Goal: Use online tool/utility: Utilize a website feature to perform a specific function

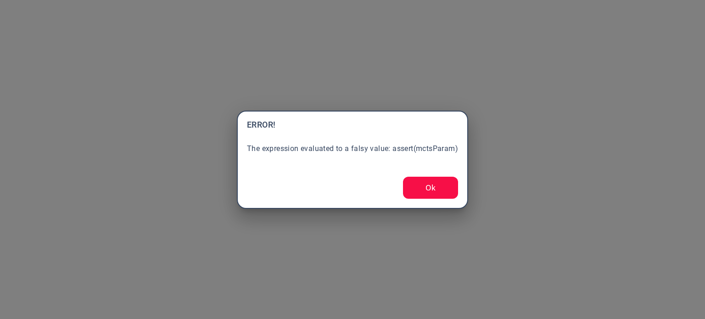
click at [434, 183] on button "Ok" at bounding box center [430, 188] width 55 height 22
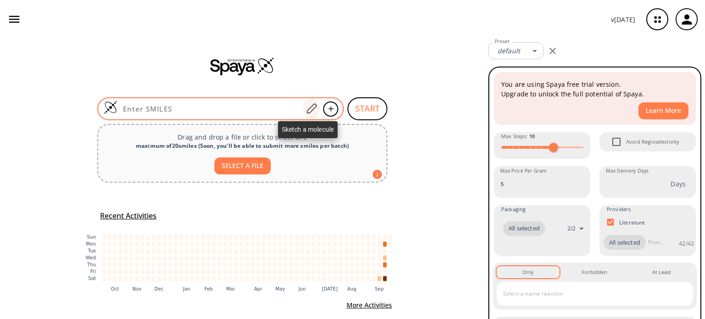
click at [307, 110] on icon at bounding box center [311, 109] width 12 height 12
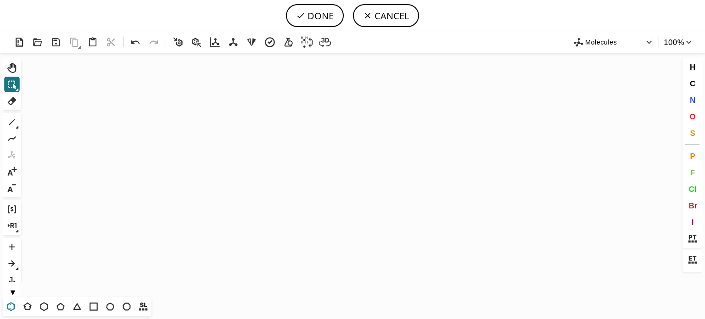
click at [11, 308] on icon at bounding box center [11, 307] width 12 height 12
click at [145, 134] on icon "Created with Raphaël 2.3.0" at bounding box center [353, 175] width 656 height 244
click at [14, 123] on icon at bounding box center [12, 122] width 12 height 12
click at [165, 148] on icon "Created with Raphaël 2.3.0" at bounding box center [353, 175] width 656 height 244
drag, startPoint x: 9, startPoint y: 306, endPoint x: 178, endPoint y: 196, distance: 201.8
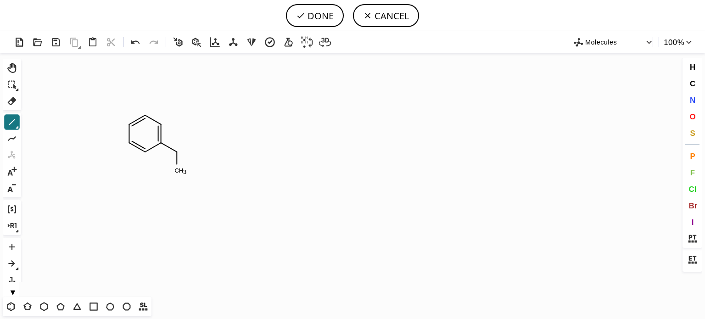
click at [10, 304] on icon at bounding box center [11, 307] width 12 height 12
drag, startPoint x: 10, startPoint y: 125, endPoint x: 23, endPoint y: 124, distance: 13.3
click at [10, 124] on icon at bounding box center [12, 122] width 12 height 12
click at [688, 188] on button "Cl" at bounding box center [693, 189] width 16 height 16
click at [176, 227] on tspan "Cl" at bounding box center [177, 227] width 6 height 7
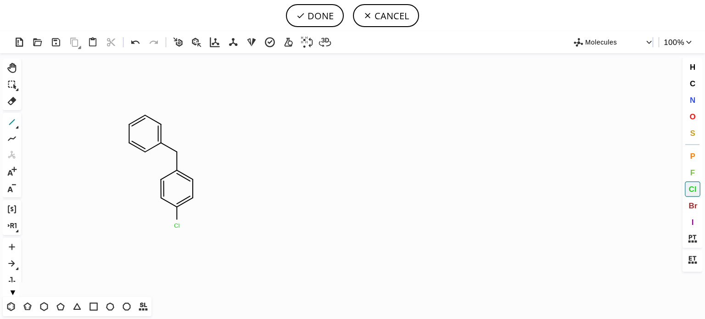
click at [8, 124] on icon at bounding box center [12, 122] width 12 height 12
click at [46, 307] on icon at bounding box center [44, 307] width 12 height 12
click at [12, 121] on icon at bounding box center [12, 122] width 12 height 12
click at [693, 97] on span "N" at bounding box center [693, 100] width 6 height 9
click at [193, 143] on tspan "N" at bounding box center [193, 143] width 5 height 7
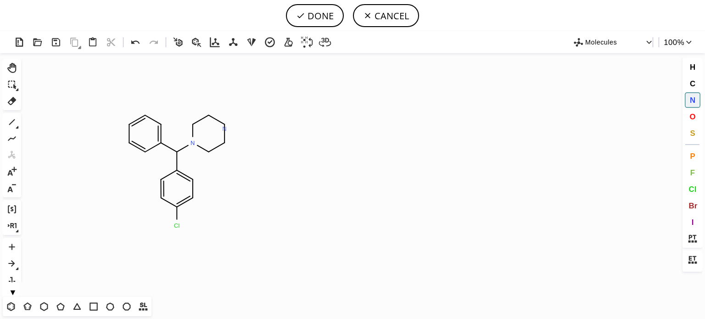
click at [225, 129] on tspan "N" at bounding box center [224, 128] width 5 height 7
click at [12, 119] on icon at bounding box center [12, 122] width 12 height 12
click at [139, 43] on icon at bounding box center [135, 42] width 8 height 4
drag, startPoint x: 10, startPoint y: 140, endPoint x: 178, endPoint y: 110, distance: 171.1
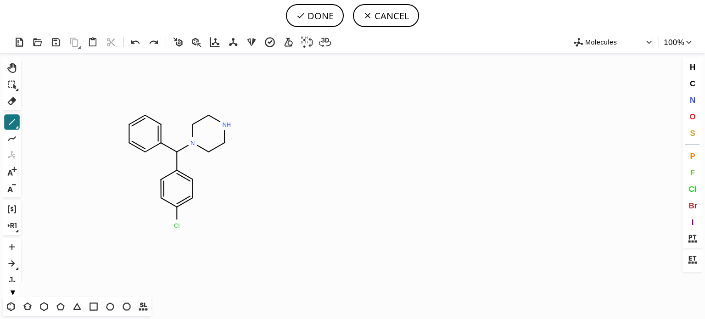
click at [10, 139] on icon at bounding box center [12, 139] width 12 height 12
drag, startPoint x: 227, startPoint y: 125, endPoint x: 352, endPoint y: 109, distance: 126.4
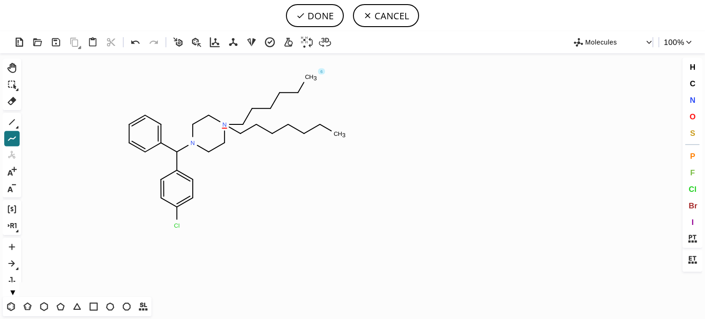
drag, startPoint x: 232, startPoint y: 124, endPoint x: 321, endPoint y: 79, distance: 99.0
click at [695, 118] on span "O" at bounding box center [693, 116] width 6 height 9
drag, startPoint x: 273, startPoint y: 135, endPoint x: 180, endPoint y: 135, distance: 92.8
click at [273, 135] on tspan "O" at bounding box center [273, 135] width 5 height 7
click at [272, 110] on tspan "O" at bounding box center [272, 110] width 5 height 7
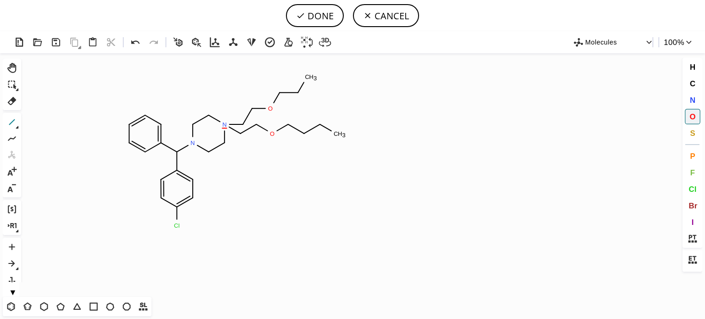
click at [13, 125] on icon at bounding box center [12, 122] width 12 height 12
drag, startPoint x: 13, startPoint y: 101, endPoint x: 160, endPoint y: 92, distance: 146.8
click at [13, 100] on icon at bounding box center [12, 101] width 9 height 8
click at [334, 133] on tspan "C" at bounding box center [336, 133] width 5 height 7
click at [691, 115] on span "O" at bounding box center [693, 116] width 6 height 9
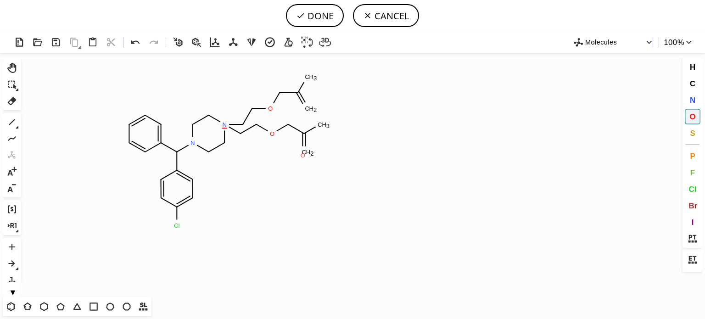
click at [303, 155] on tspan "O" at bounding box center [303, 155] width 5 height 7
click at [327, 121] on tspan "O" at bounding box center [326, 121] width 5 height 7
click at [136, 43] on icon at bounding box center [135, 42] width 13 height 13
click at [317, 130] on tspan "O" at bounding box center [317, 130] width 5 height 7
click at [322, 124] on tspan "O" at bounding box center [322, 124] width 5 height 7
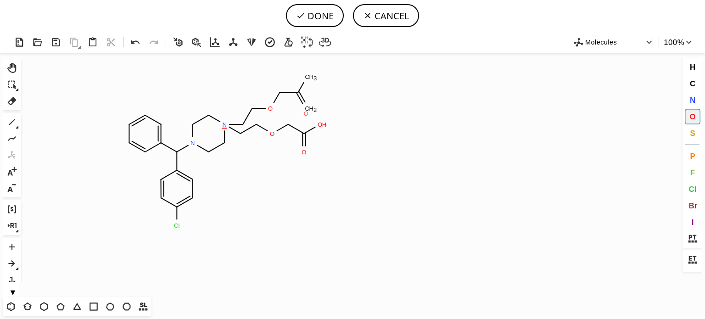
click at [306, 113] on tspan "O" at bounding box center [306, 113] width 5 height 7
click at [307, 84] on tspan "O" at bounding box center [307, 83] width 5 height 7
drag, startPoint x: 310, startPoint y: 77, endPoint x: 391, endPoint y: 97, distance: 82.8
click at [312, 79] on tspan "O" at bounding box center [310, 77] width 5 height 7
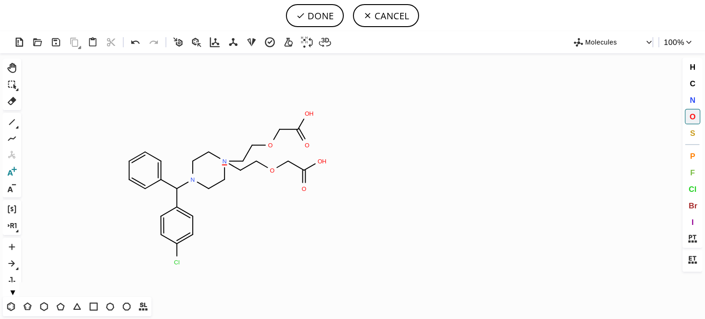
click at [14, 167] on icon at bounding box center [12, 171] width 9 height 9
click at [229, 162] on circle at bounding box center [225, 161] width 12 height 12
click at [318, 10] on button "DONE" at bounding box center [315, 15] width 58 height 23
type input "C1C=CC(C(N2CC[N+](CCOCC(=O)O)(CCOCC(=O)O)CC2)C2C=CC(Cl)=CC=2)=CC=1"
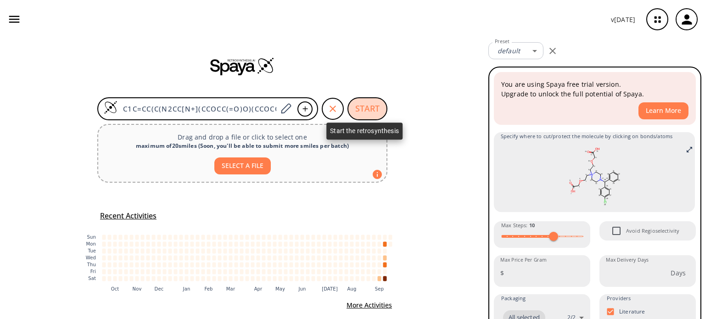
click at [355, 106] on button "START" at bounding box center [368, 108] width 40 height 23
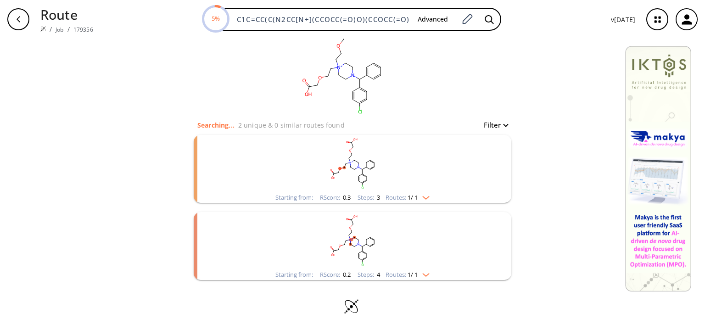
scroll to position [31, 0]
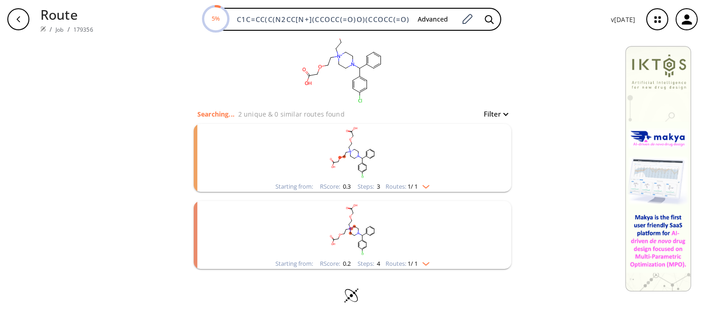
click at [421, 185] on img "clusters" at bounding box center [424, 184] width 12 height 7
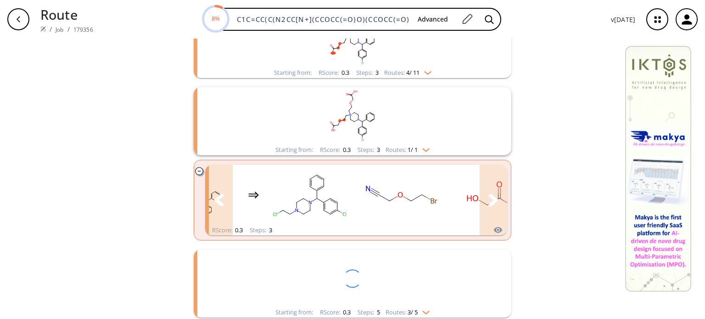
scroll to position [56, 0]
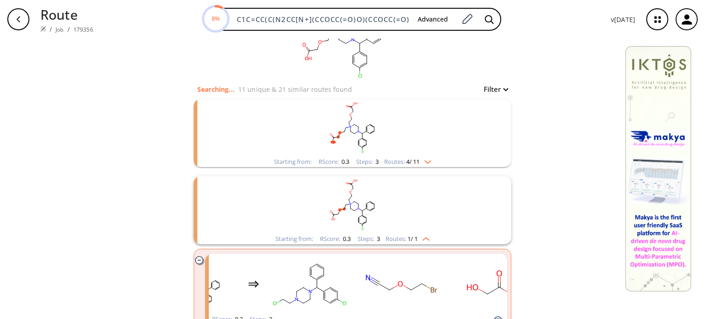
click at [426, 160] on img "clusters" at bounding box center [426, 160] width 12 height 7
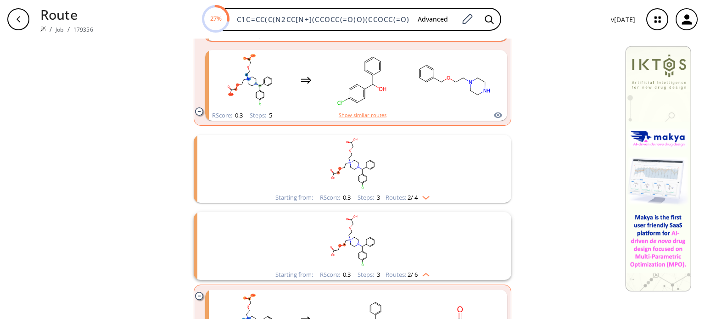
scroll to position [423, 0]
click at [426, 194] on img "clusters" at bounding box center [424, 195] width 12 height 7
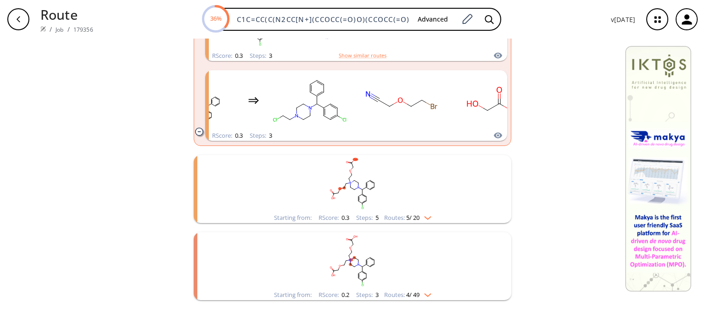
scroll to position [975, 0]
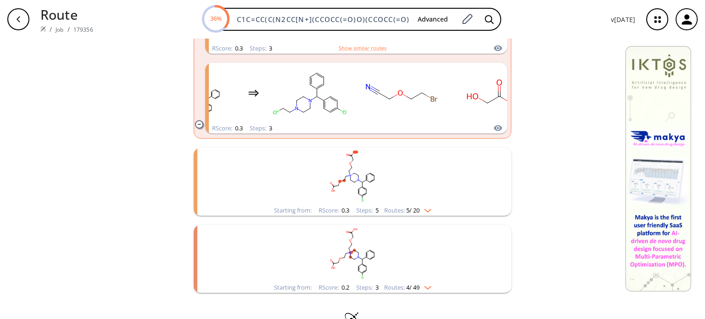
click at [423, 210] on img "clusters" at bounding box center [426, 208] width 12 height 7
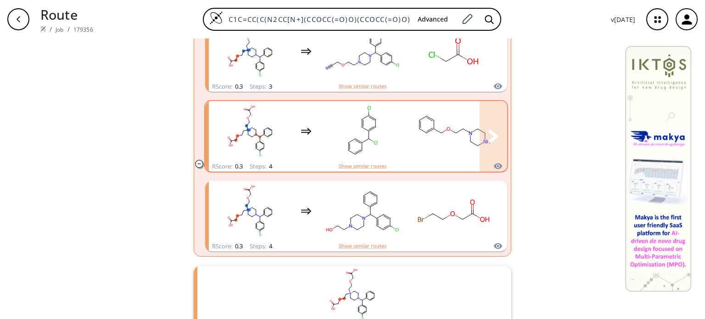
scroll to position [1709, 0]
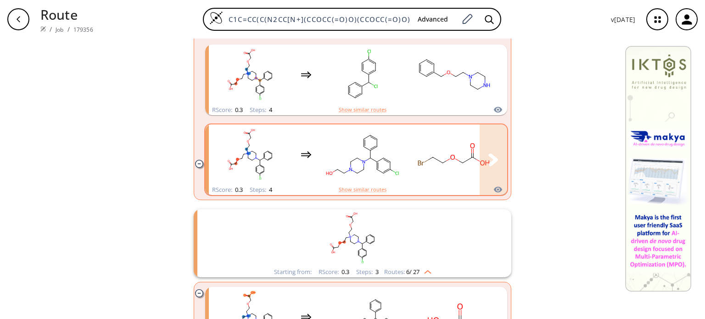
click at [386, 162] on rect "clusters" at bounding box center [362, 154] width 83 height 57
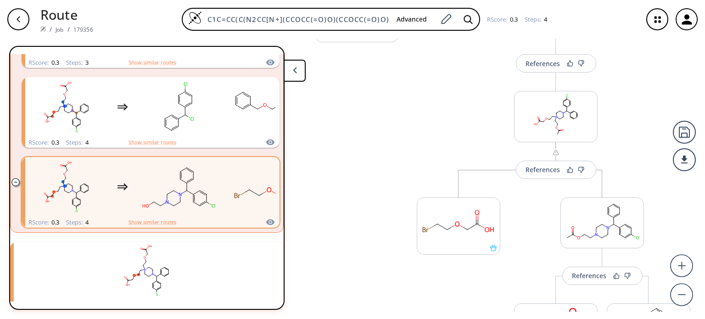
scroll to position [246, 0]
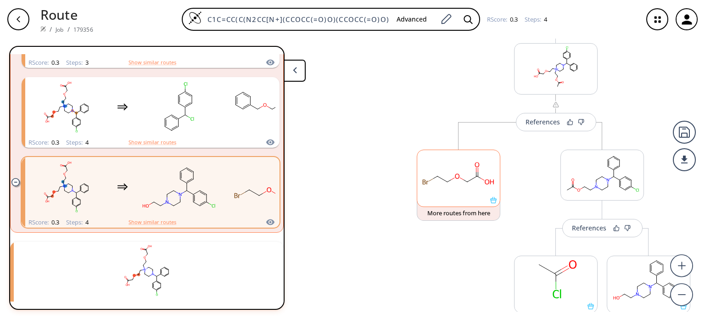
click at [470, 191] on rect at bounding box center [458, 173] width 83 height 47
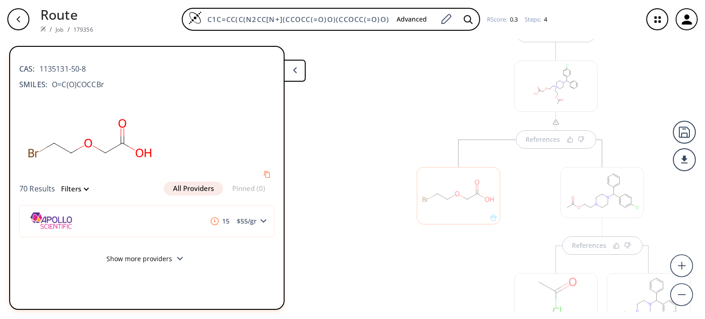
scroll to position [283, 0]
click at [468, 147] on div at bounding box center [459, 141] width 84 height 57
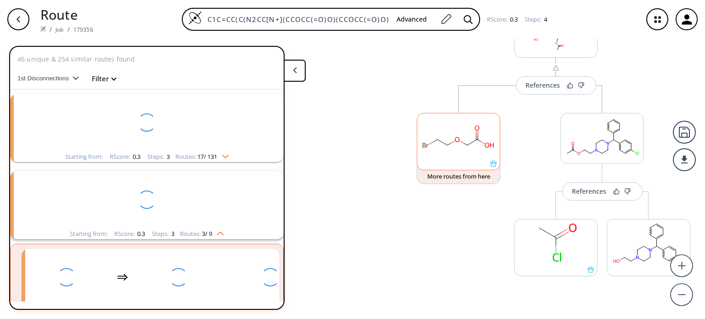
scroll to position [185, 0]
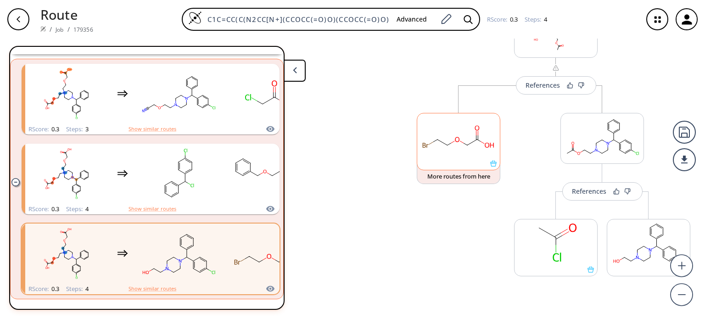
click at [472, 147] on div "References More routes from here More routes from here References More routes f…" at bounding box center [357, 175] width 714 height 273
click at [468, 145] on ellipse at bounding box center [467, 144] width 7 height 7
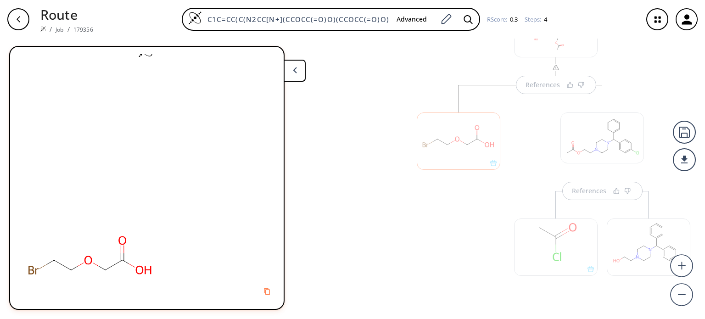
scroll to position [329, 0]
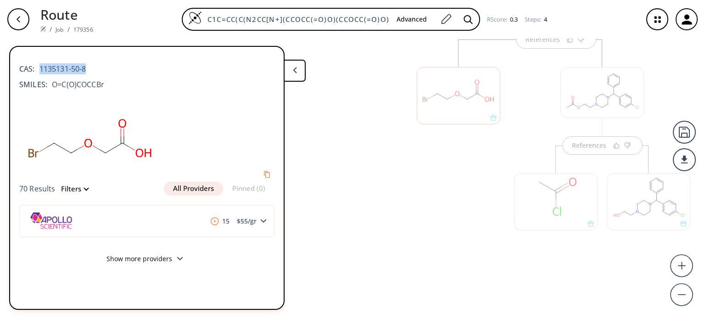
drag, startPoint x: 95, startPoint y: 71, endPoint x: 39, endPoint y: 68, distance: 56.6
click at [39, 68] on div "CAS: 1135131-50-8" at bounding box center [146, 64] width 255 height 20
copy span "1135131-50-8"
click at [295, 72] on icon at bounding box center [295, 70] width 4 height 6
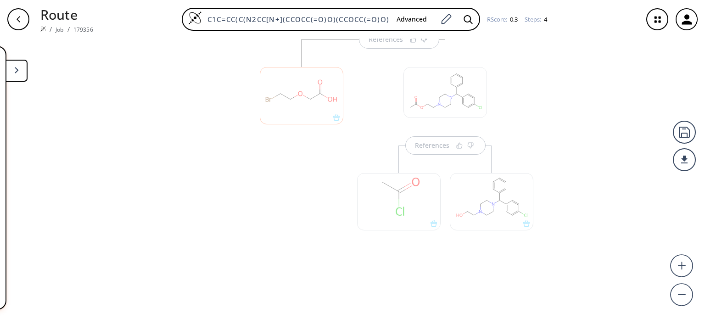
click at [580, 141] on div "References References References References" at bounding box center [352, 175] width 705 height 273
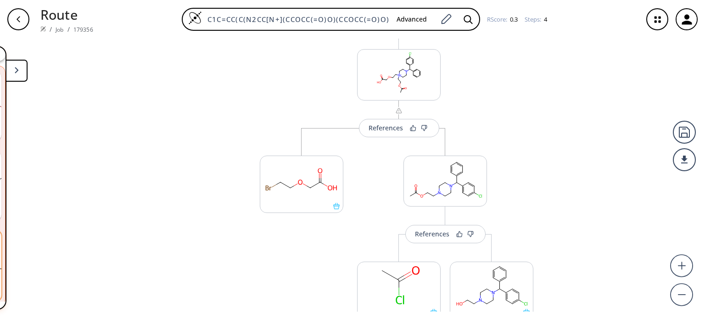
scroll to position [237, 0]
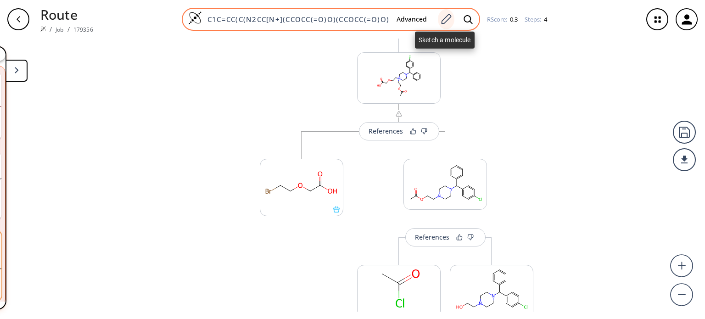
click at [443, 20] on icon at bounding box center [447, 19] width 10 height 10
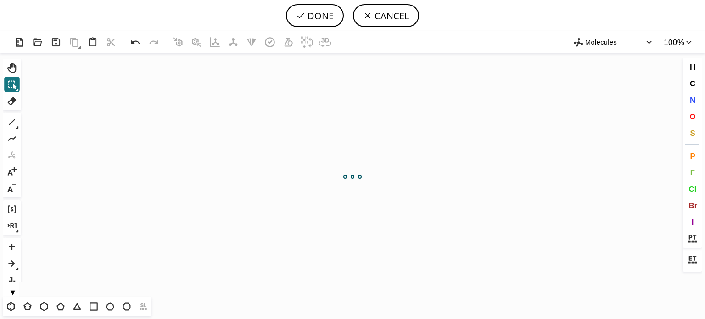
scroll to position [0, 0]
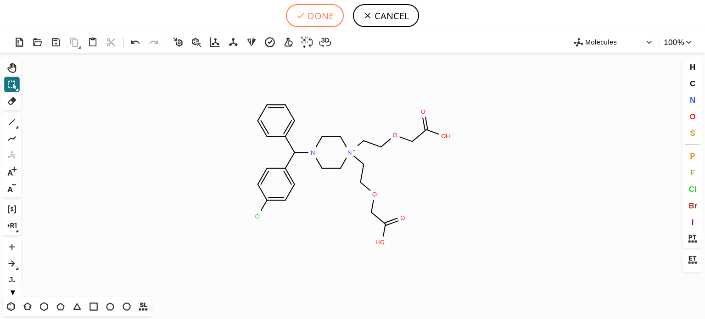
click at [328, 16] on button "DONE" at bounding box center [315, 15] width 58 height 23
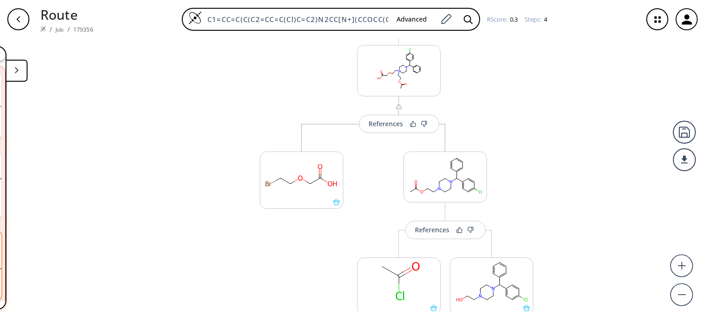
scroll to position [246, 0]
click at [375, 124] on div "References" at bounding box center [386, 122] width 34 height 6
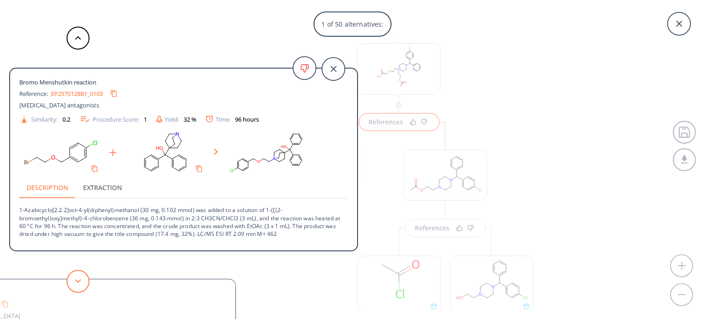
click at [84, 276] on button at bounding box center [78, 281] width 23 height 23
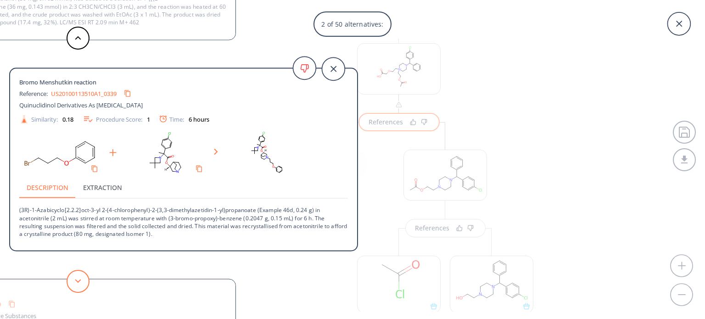
click at [84, 276] on button at bounding box center [78, 281] width 23 height 23
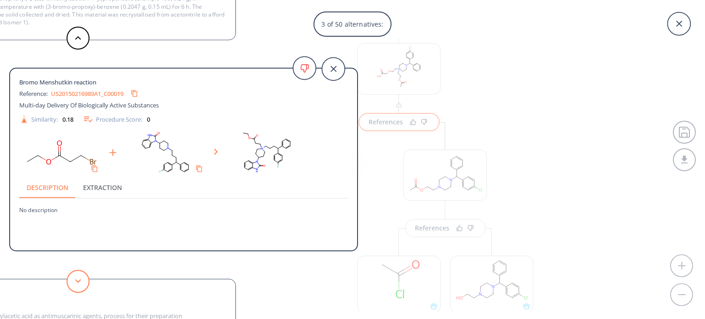
click at [84, 276] on button at bounding box center [78, 281] width 23 height 23
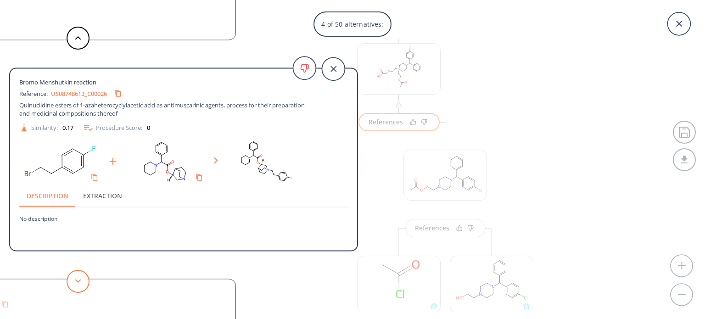
click at [84, 276] on button at bounding box center [78, 281] width 23 height 23
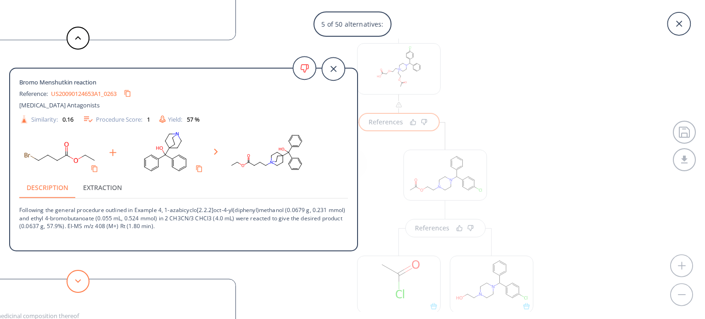
click at [84, 276] on button at bounding box center [78, 281] width 23 height 23
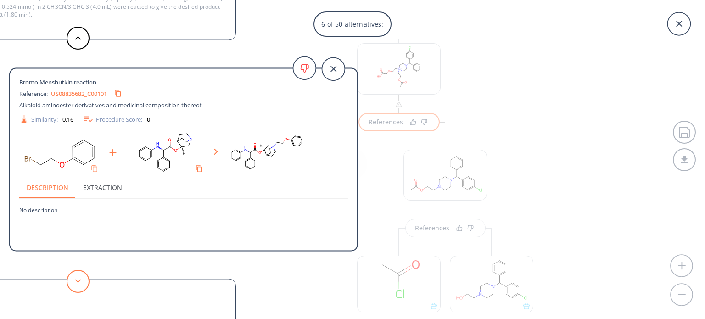
click at [84, 276] on button at bounding box center [78, 281] width 23 height 23
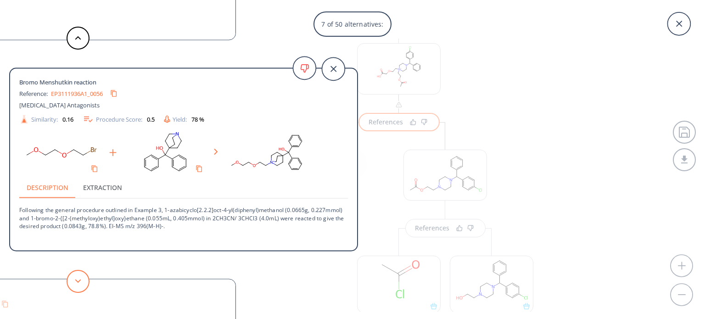
click at [84, 276] on button at bounding box center [78, 281] width 23 height 23
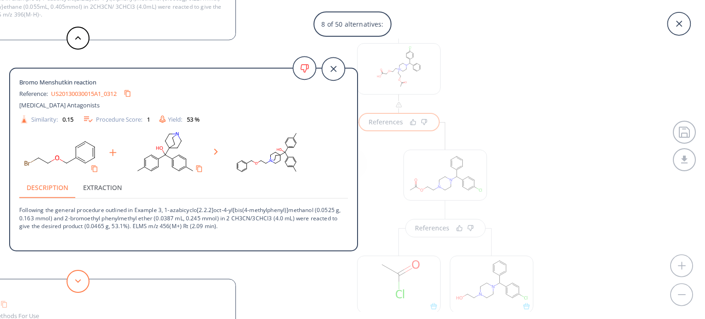
click at [84, 276] on button at bounding box center [78, 281] width 23 height 23
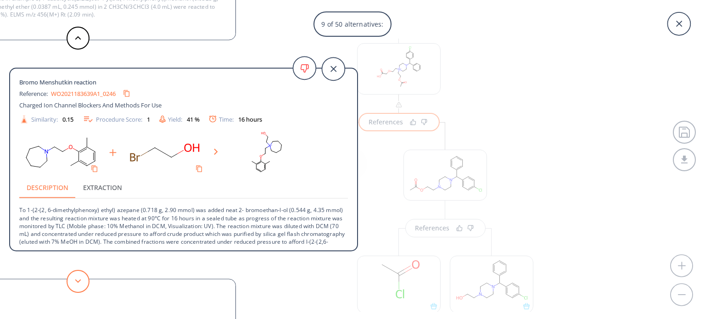
click at [84, 276] on button at bounding box center [78, 281] width 23 height 23
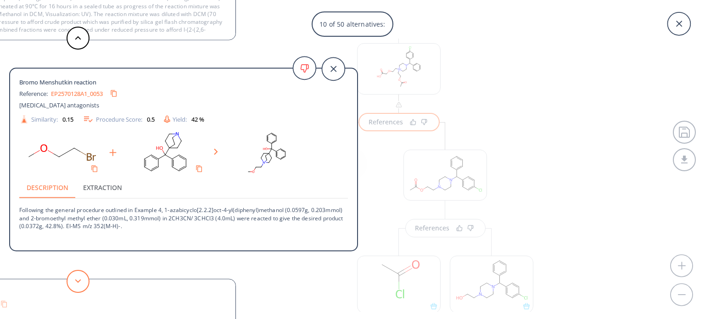
click at [84, 276] on button at bounding box center [78, 281] width 23 height 23
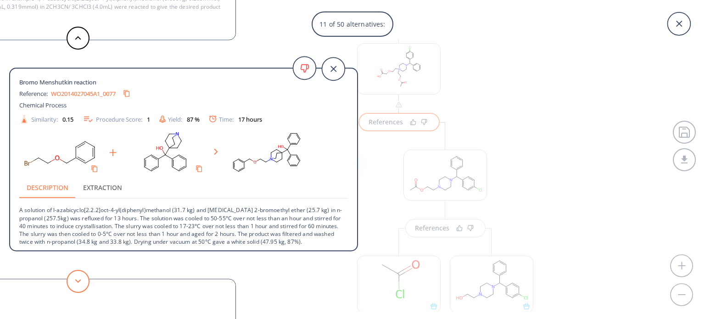
click at [84, 276] on button at bounding box center [78, 281] width 23 height 23
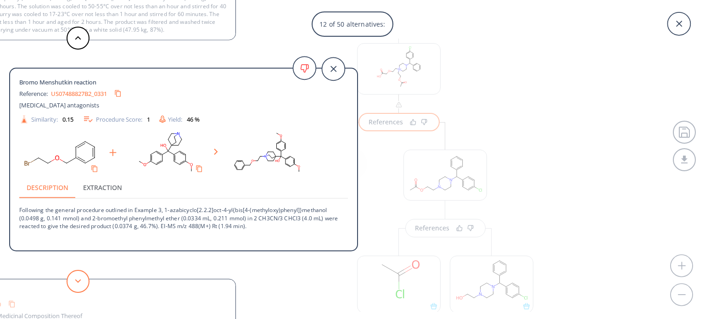
click at [84, 276] on button at bounding box center [78, 281] width 23 height 23
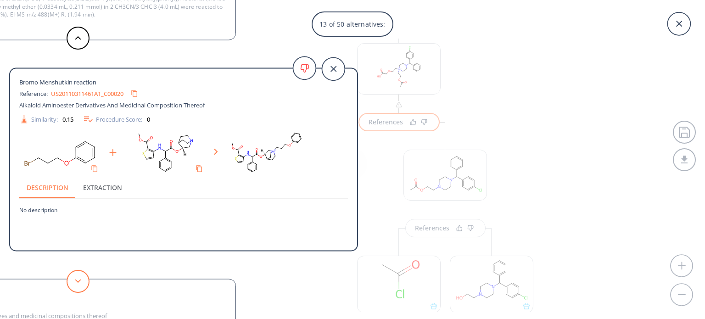
click at [84, 276] on button at bounding box center [78, 281] width 23 height 23
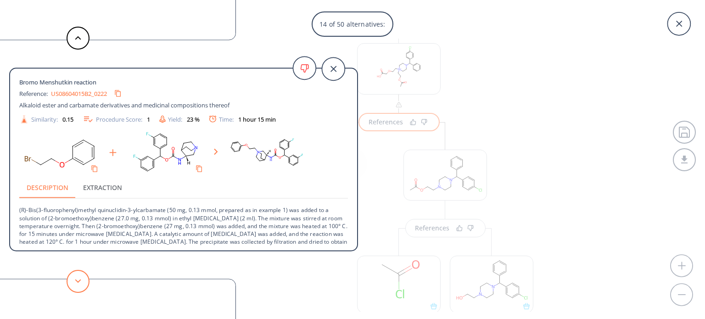
click at [84, 276] on button at bounding box center [78, 281] width 23 height 23
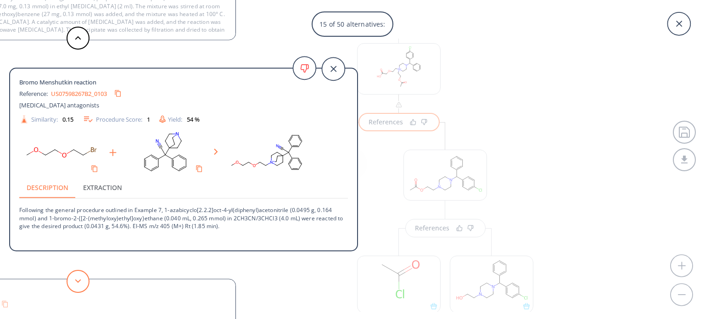
click at [84, 276] on button at bounding box center [78, 281] width 23 height 23
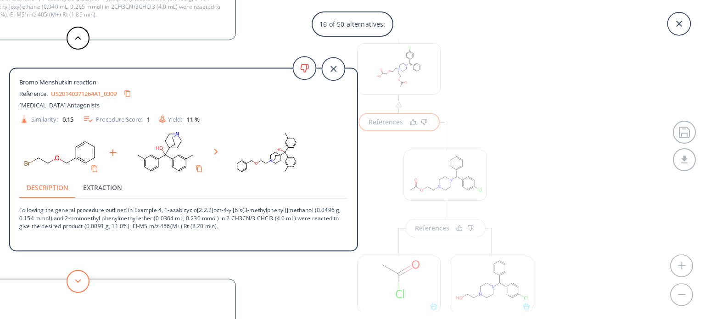
click at [84, 276] on button at bounding box center [78, 281] width 23 height 23
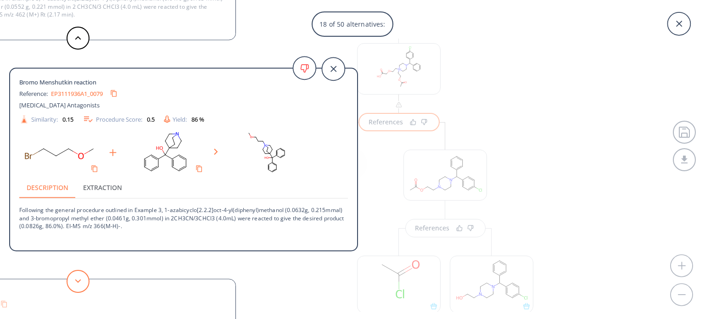
click at [84, 276] on button at bounding box center [78, 281] width 23 height 23
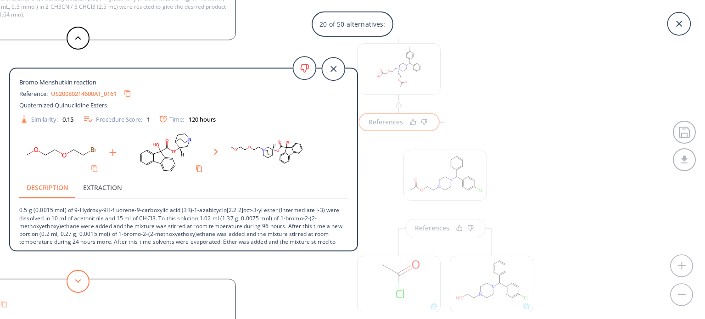
click at [84, 276] on button at bounding box center [78, 281] width 23 height 23
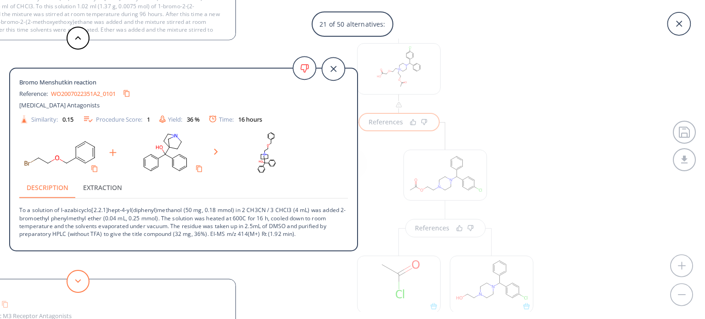
click at [84, 276] on button at bounding box center [78, 281] width 23 height 23
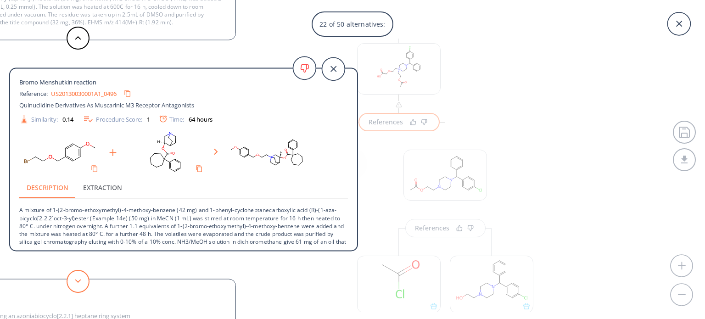
click at [84, 276] on button at bounding box center [78, 281] width 23 height 23
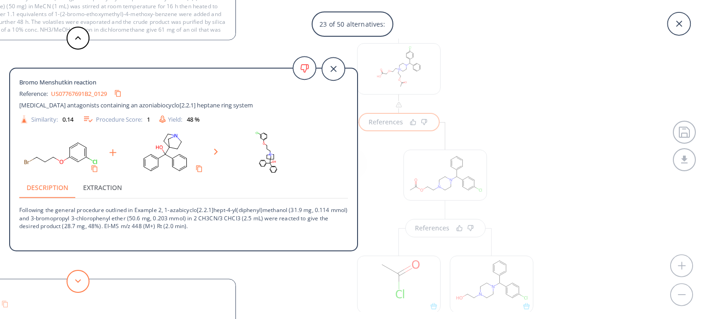
click at [84, 276] on button at bounding box center [78, 281] width 23 height 23
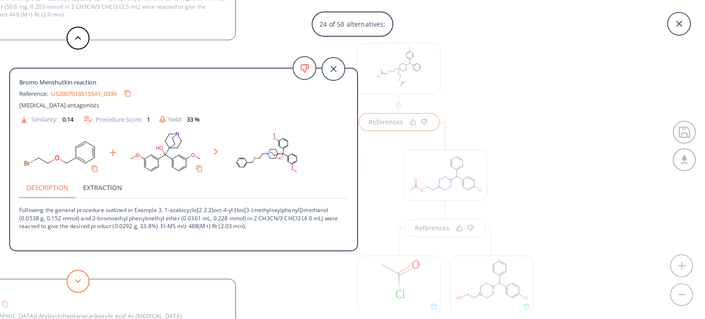
click at [84, 276] on button at bounding box center [78, 281] width 23 height 23
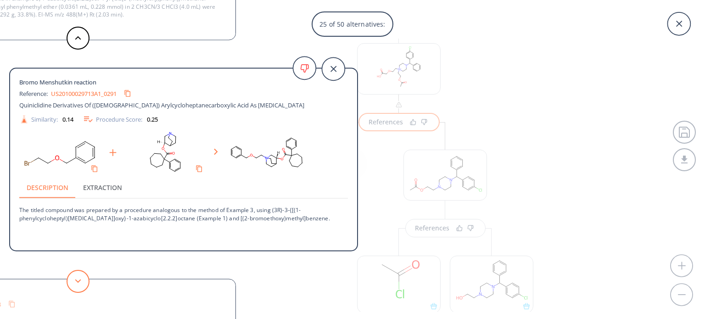
click at [84, 276] on button at bounding box center [78, 281] width 23 height 23
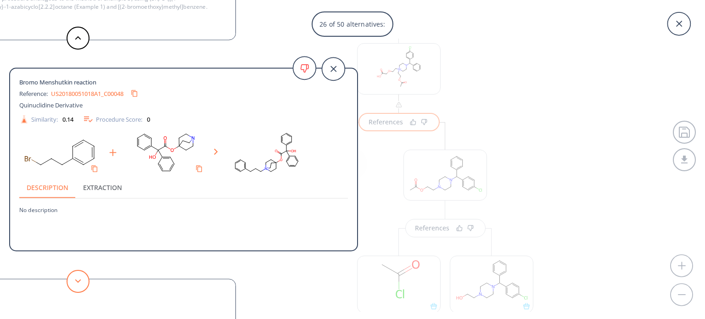
click at [84, 276] on button at bounding box center [78, 281] width 23 height 23
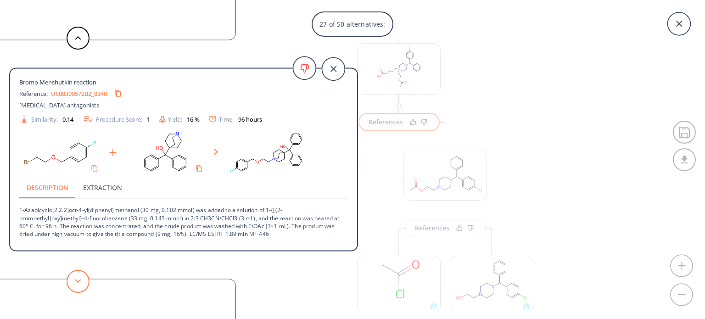
click at [84, 276] on button at bounding box center [78, 281] width 23 height 23
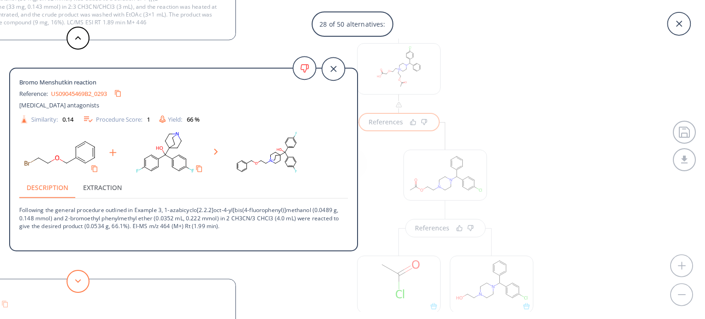
click at [84, 276] on button at bounding box center [78, 281] width 23 height 23
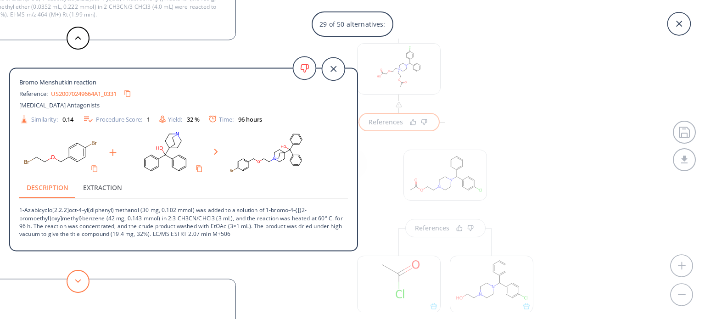
click at [84, 276] on button at bounding box center [78, 281] width 23 height 23
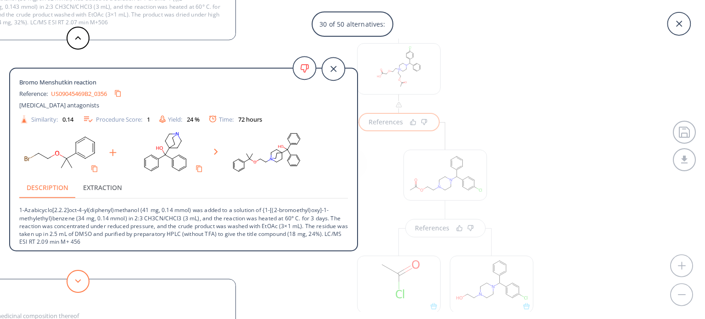
click at [84, 276] on button at bounding box center [78, 281] width 23 height 23
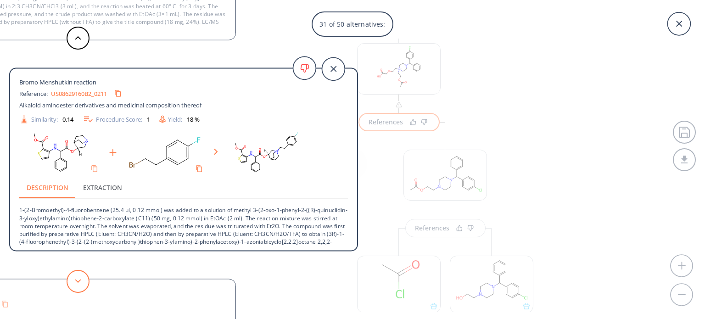
click at [84, 276] on button at bounding box center [78, 281] width 23 height 23
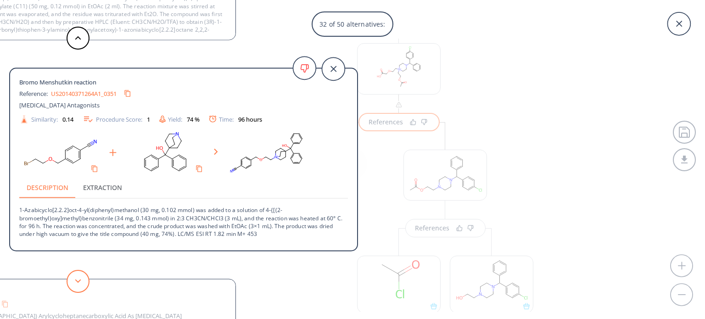
click at [84, 276] on button at bounding box center [78, 281] width 23 height 23
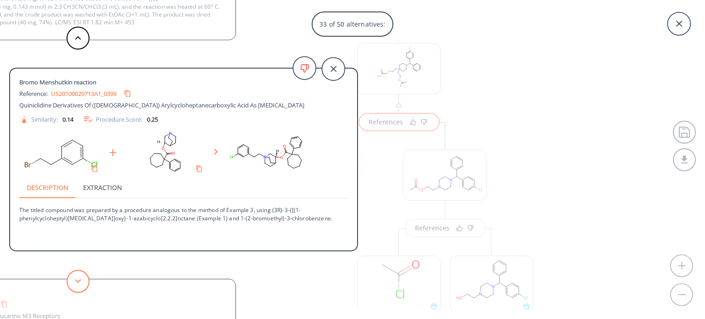
click at [84, 276] on button at bounding box center [78, 281] width 23 height 23
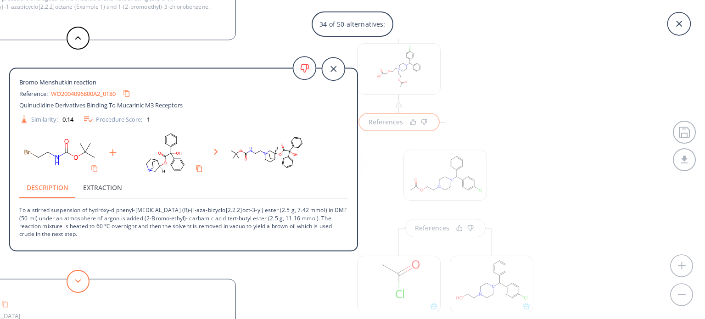
click at [84, 276] on button at bounding box center [78, 281] width 23 height 23
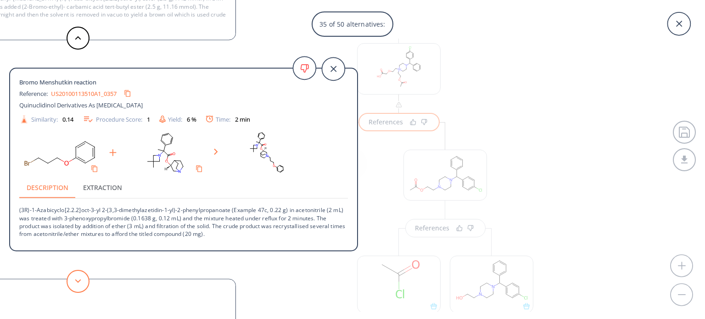
click at [72, 275] on button at bounding box center [78, 281] width 23 height 23
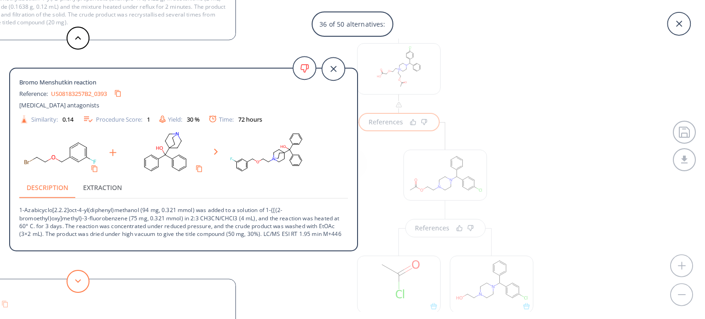
click at [72, 275] on button at bounding box center [78, 281] width 23 height 23
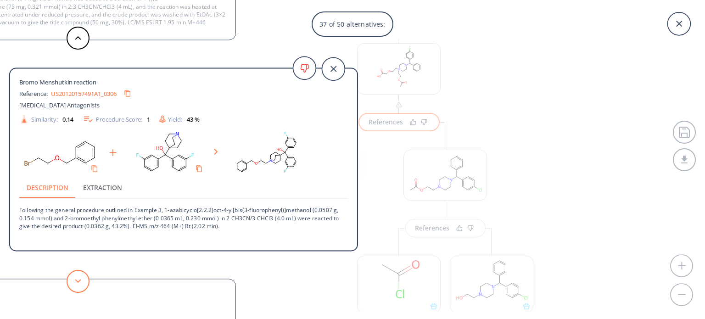
click at [72, 275] on button at bounding box center [78, 281] width 23 height 23
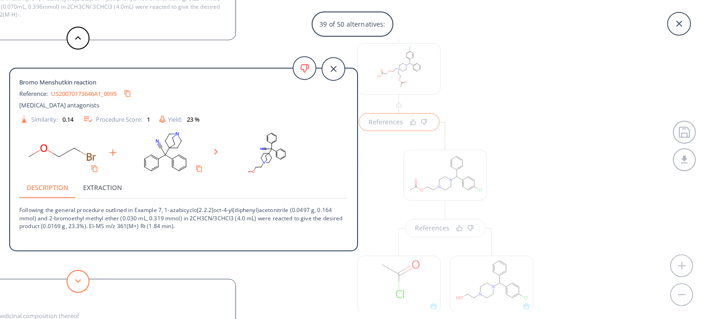
click at [72, 275] on button at bounding box center [78, 281] width 23 height 23
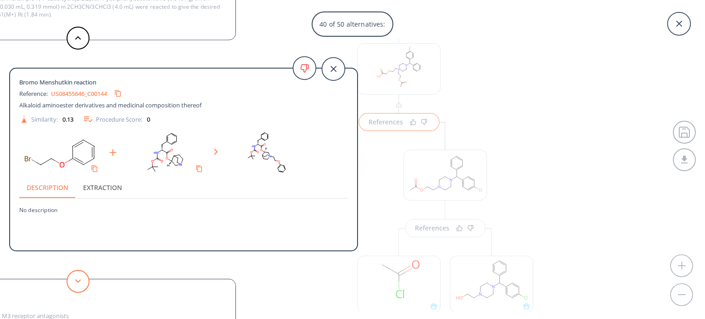
click at [72, 275] on button at bounding box center [78, 281] width 23 height 23
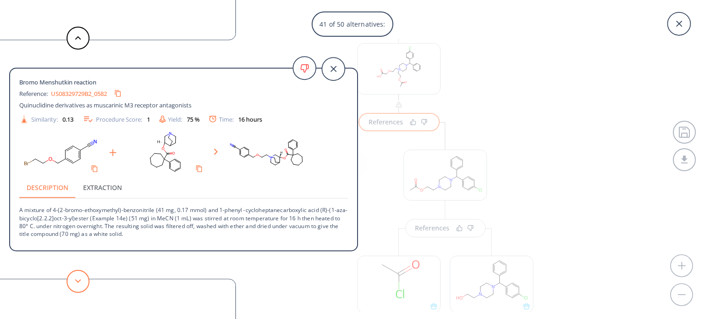
click at [72, 275] on button at bounding box center [78, 281] width 23 height 23
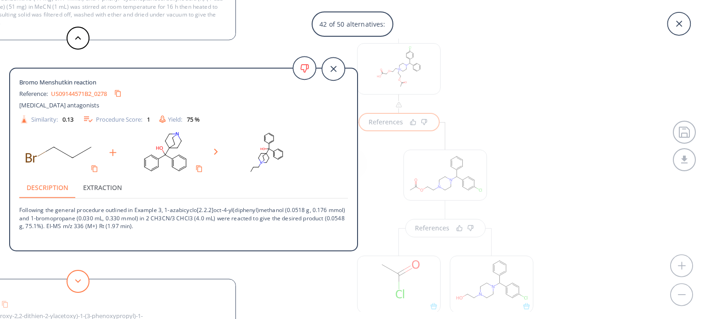
click at [72, 275] on button at bounding box center [78, 281] width 23 height 23
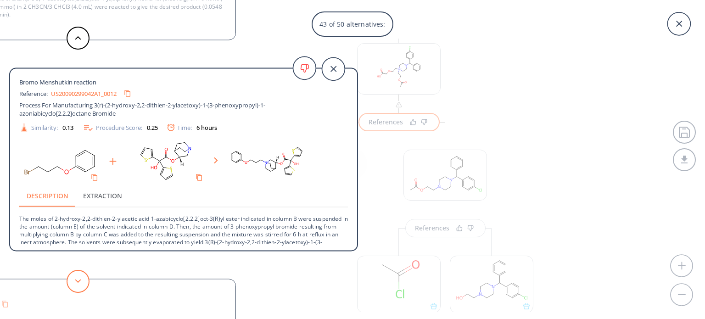
click at [72, 275] on button at bounding box center [78, 281] width 23 height 23
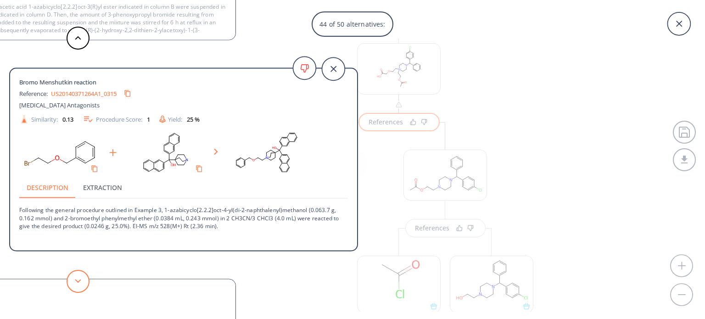
click at [72, 275] on button at bounding box center [78, 281] width 23 height 23
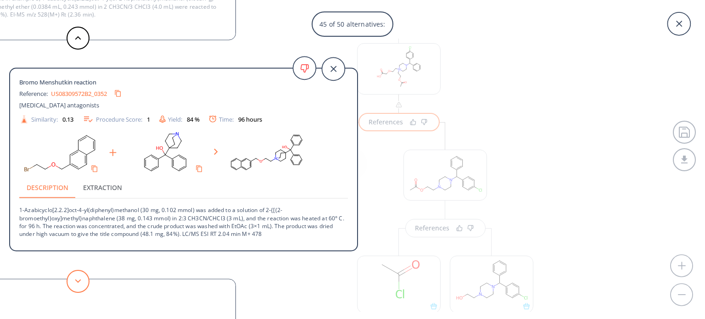
click at [72, 275] on button at bounding box center [78, 281] width 23 height 23
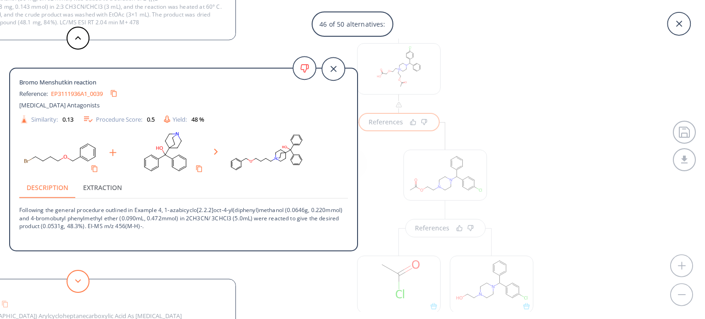
click at [81, 289] on button at bounding box center [78, 281] width 23 height 23
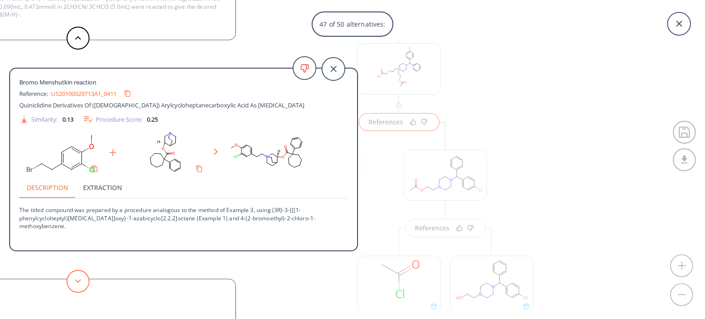
click at [81, 289] on button at bounding box center [78, 281] width 23 height 23
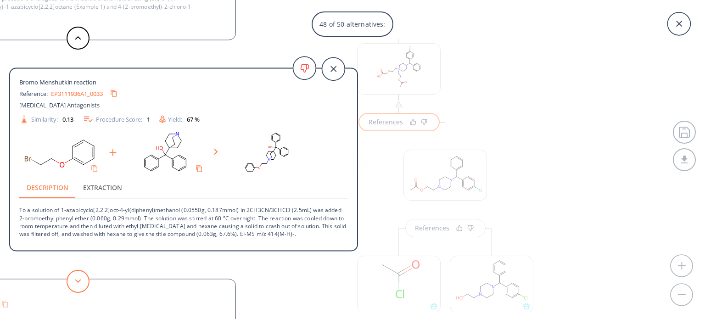
click at [83, 289] on button at bounding box center [78, 281] width 23 height 23
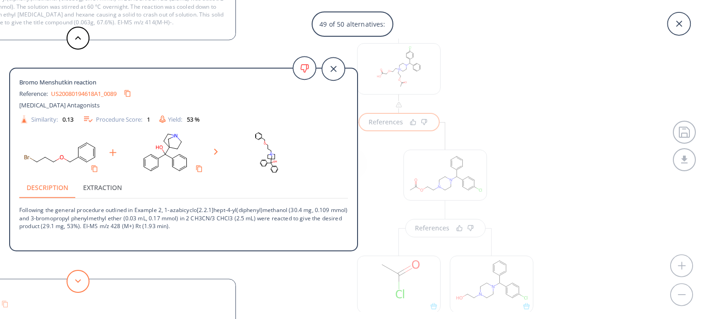
click at [83, 289] on button at bounding box center [78, 281] width 23 height 23
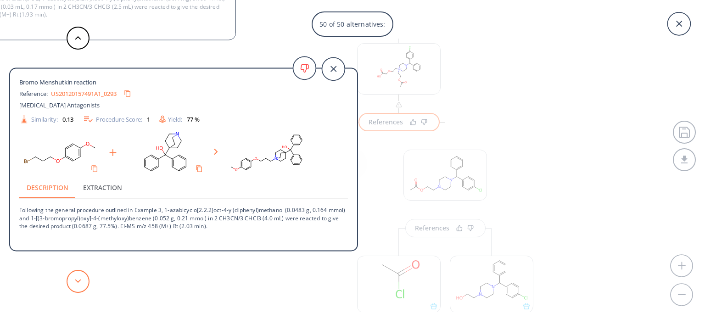
click at [83, 289] on button at bounding box center [78, 281] width 23 height 23
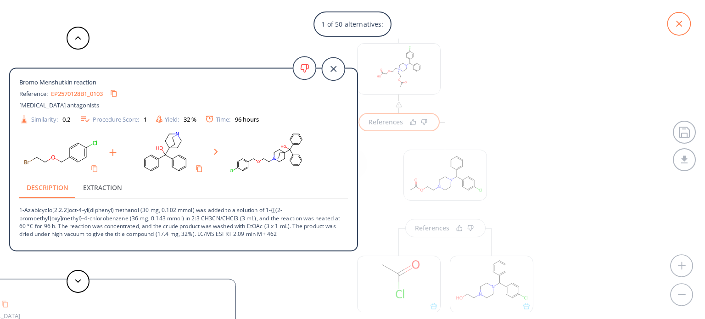
click at [674, 23] on icon at bounding box center [679, 23] width 23 height 23
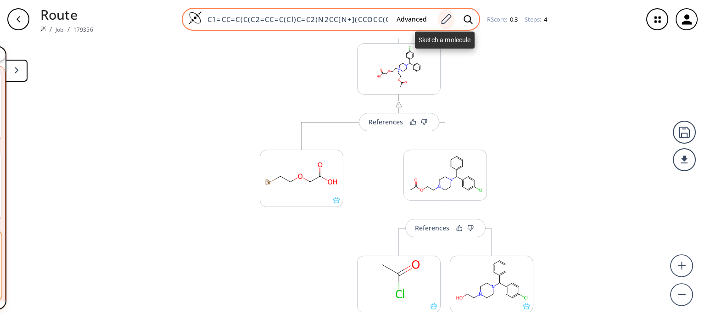
click at [446, 18] on icon at bounding box center [446, 19] width 12 height 12
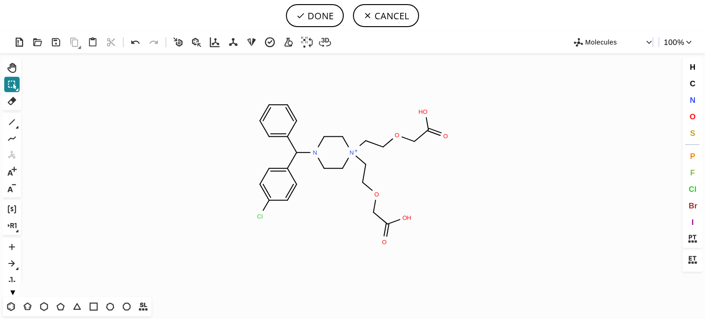
click at [16, 91] on button "Shift+Tab" at bounding box center [12, 85] width 16 height 16
drag, startPoint x: 12, startPoint y: 101, endPoint x: 129, endPoint y: 108, distance: 116.4
click at [12, 101] on icon at bounding box center [12, 101] width 9 height 8
drag, startPoint x: 418, startPoint y: 147, endPoint x: 417, endPoint y: 128, distance: 19.3
click at [412, 143] on circle at bounding box center [415, 141] width 12 height 12
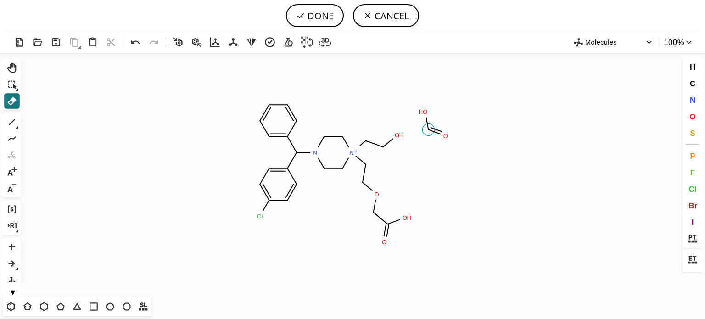
click at [428, 126] on icon at bounding box center [428, 124] width 2 height 12
drag, startPoint x: 425, startPoint y: 118, endPoint x: 437, endPoint y: 143, distance: 27.5
click at [425, 117] on rect at bounding box center [420, 112] width 17 height 12
click at [439, 137] on tspan "H" at bounding box center [437, 136] width 5 height 7
click at [439, 135] on tspan "H" at bounding box center [437, 136] width 5 height 7
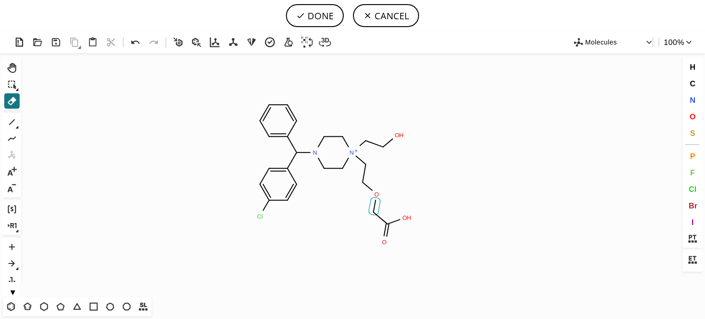
click at [377, 212] on icon "Created with Raphaël 2.3.0 O H Cl N N + O O H O" at bounding box center [353, 175] width 656 height 244
drag, startPoint x: 381, startPoint y: 224, endPoint x: 370, endPoint y: 231, distance: 12.6
click at [384, 224] on circle at bounding box center [388, 224] width 12 height 12
drag, startPoint x: 378, startPoint y: 244, endPoint x: 382, endPoint y: 234, distance: 10.8
click at [380, 238] on icon "Created with Raphaël 2.3.0 O H Cl N N + O H O H 2 O H 2" at bounding box center [353, 175] width 656 height 244
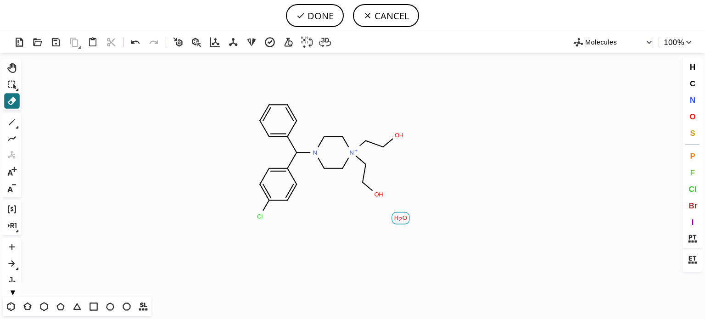
click at [400, 216] on tspan "2" at bounding box center [400, 219] width 3 height 7
click at [314, 16] on button "DONE" at bounding box center [315, 15] width 58 height 23
type input "C1C=CC(C(N2CC[N+](CCO)(CCO)CC2)C2C=CC(Cl)=CC=2)=CC=1"
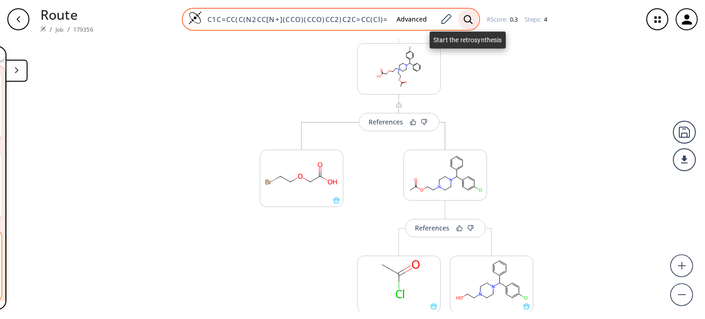
click at [470, 21] on icon at bounding box center [468, 20] width 9 height 10
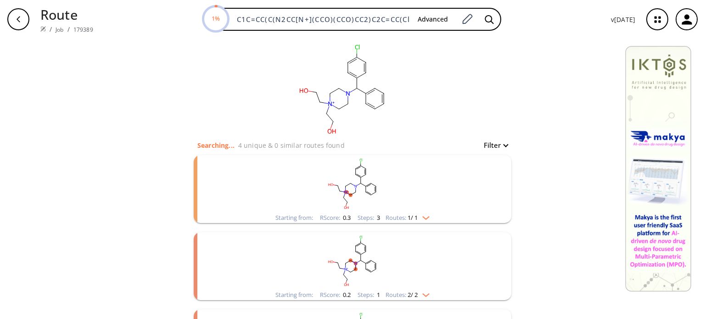
click at [430, 217] on div "Starting from: RScore : 0.3 Steps : 3 Routes: 1 / 1" at bounding box center [353, 218] width 168 height 11
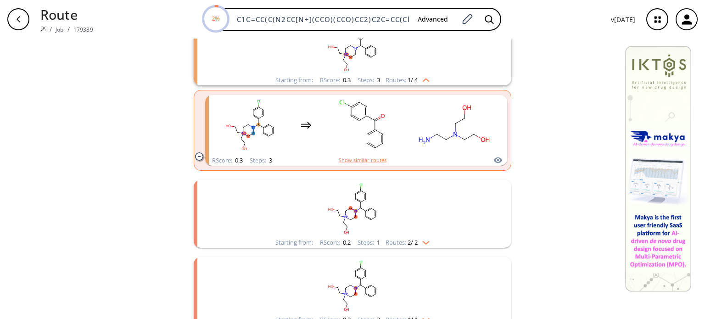
scroll to position [184, 0]
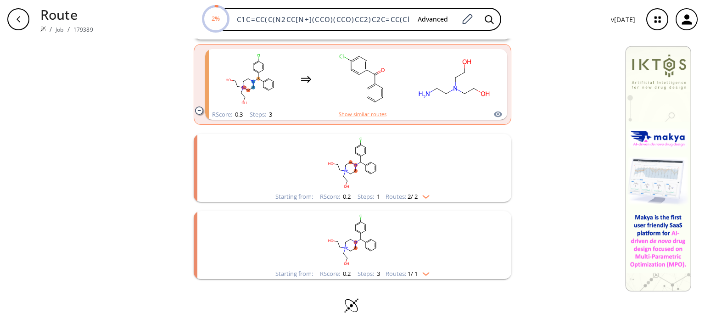
click at [427, 191] on rect "clusters" at bounding box center [352, 162] width 239 height 57
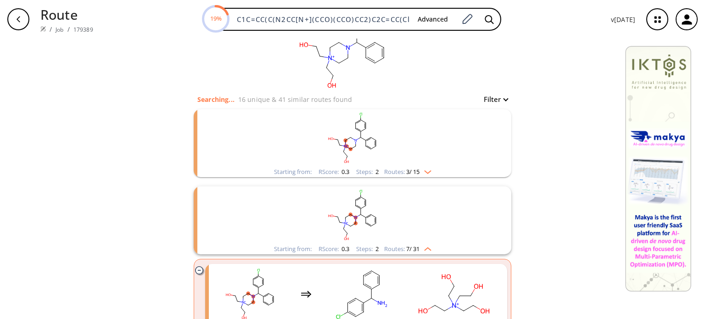
scroll to position [0, 0]
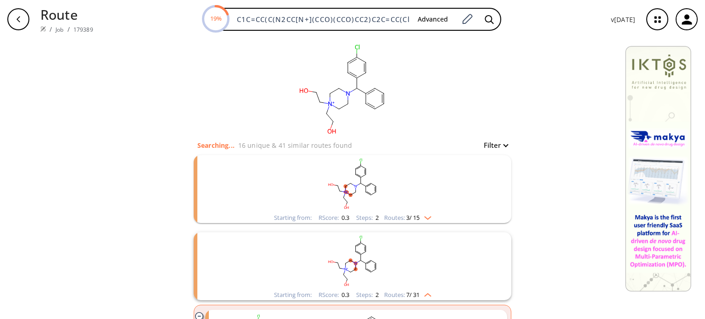
click at [431, 220] on div "Starting from: RScore : 0.3 Steps : 2 Routes: 3 / 15" at bounding box center [352, 218] width 171 height 11
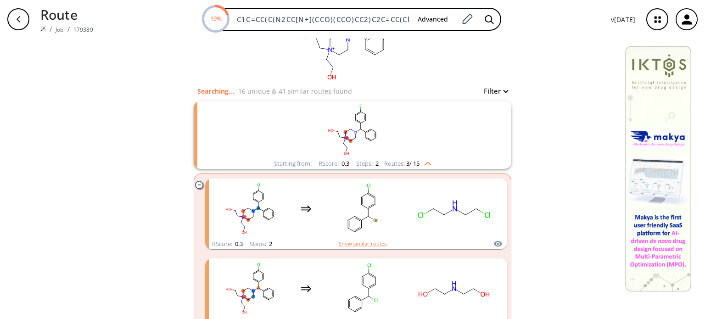
scroll to position [138, 0]
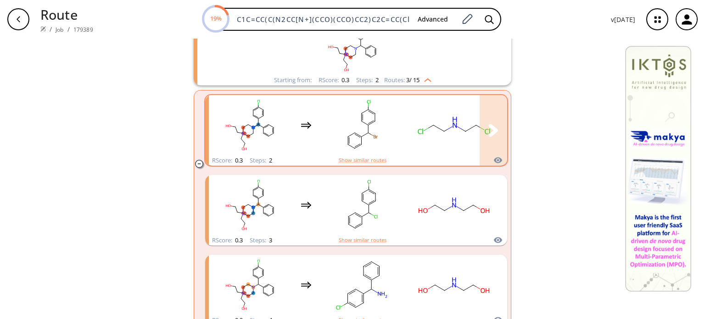
click at [371, 130] on rect "clusters" at bounding box center [362, 124] width 83 height 57
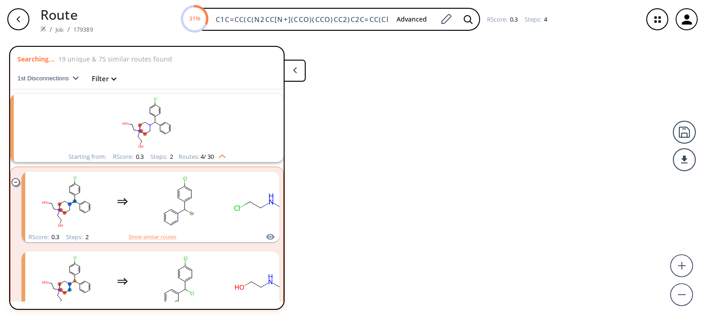
scroll to position [20, 0]
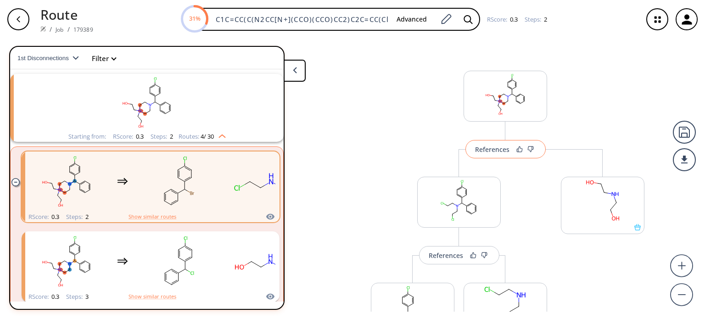
click at [501, 152] on div "References" at bounding box center [492, 150] width 34 height 6
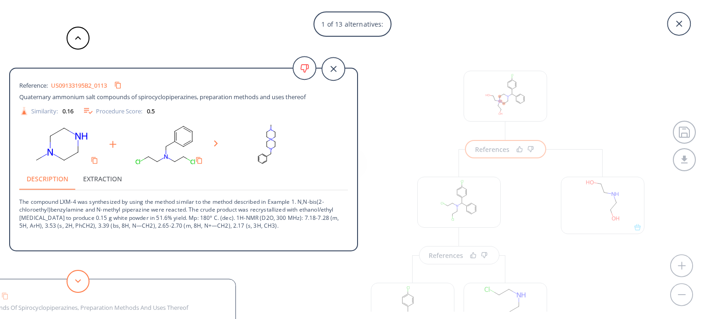
click at [84, 287] on button at bounding box center [78, 281] width 23 height 23
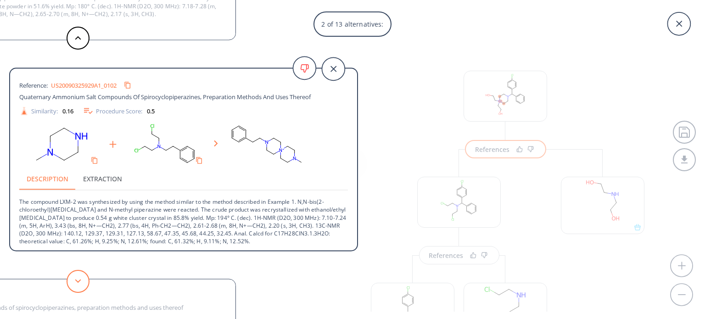
click at [84, 287] on button at bounding box center [78, 281] width 23 height 23
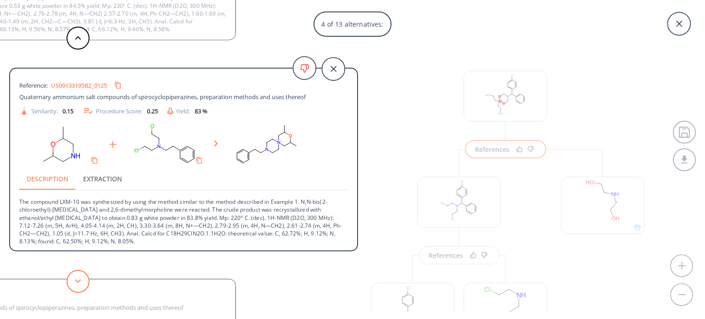
click at [84, 287] on button at bounding box center [78, 281] width 23 height 23
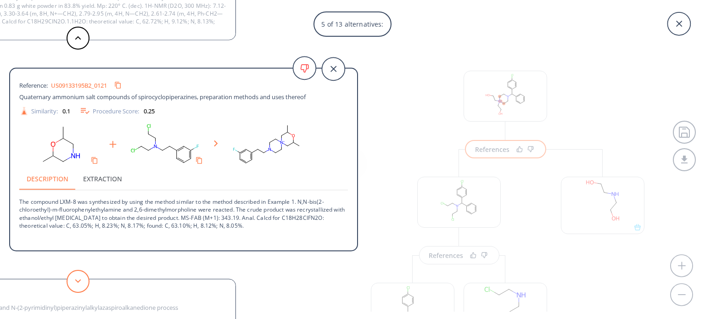
click at [84, 287] on button at bounding box center [78, 281] width 23 height 23
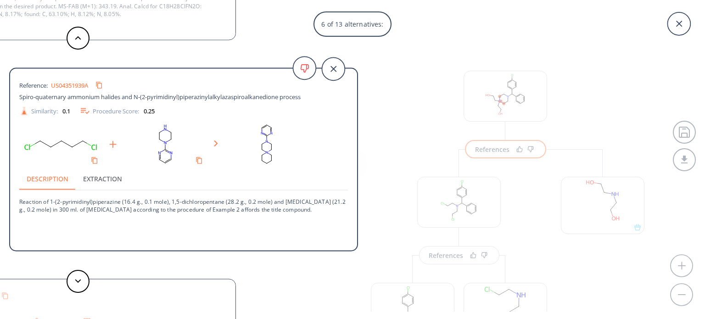
drag, startPoint x: 84, startPoint y: 287, endPoint x: 95, endPoint y: 287, distance: 11.0
click at [94, 287] on div "Reference: US09133195B2_0113 Quaternary ammonium salt compounds of spirocyclopi…" at bounding box center [179, 159] width 358 height 319
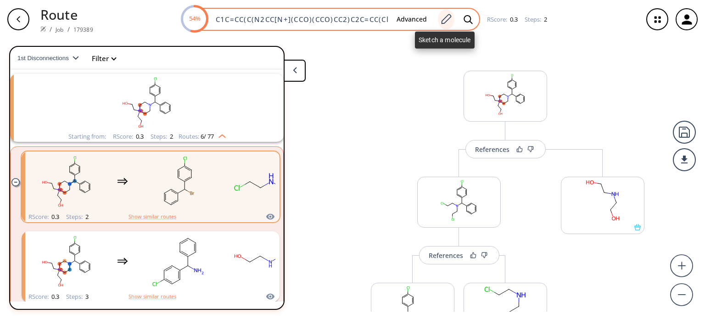
click at [448, 19] on icon at bounding box center [446, 19] width 12 height 12
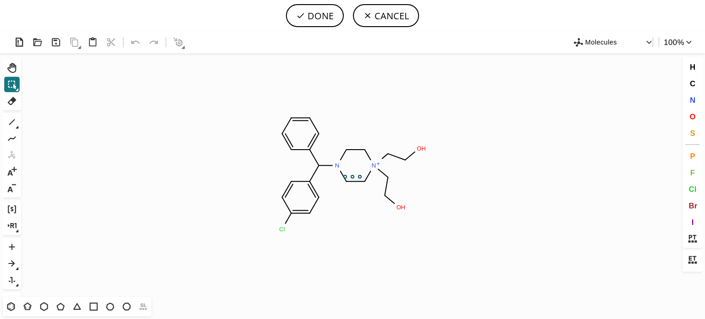
scroll to position [0, 0]
click at [13, 99] on icon at bounding box center [12, 101] width 12 height 12
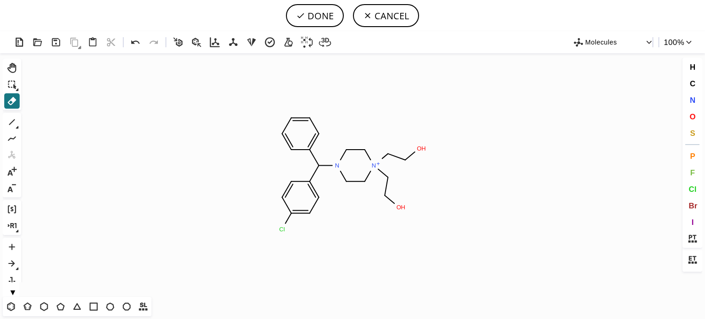
click at [333, 159] on icon "Created with Raphaël 2.3.0 N N + O H O H Cl" at bounding box center [353, 175] width 656 height 244
drag, startPoint x: 333, startPoint y: 161, endPoint x: 337, endPoint y: 156, distance: 6.2
click at [333, 161] on circle at bounding box center [338, 166] width 12 height 12
drag, startPoint x: 346, startPoint y: 149, endPoint x: 353, endPoint y: 149, distance: 6.9
click at [348, 149] on tspan "C" at bounding box center [346, 150] width 5 height 7
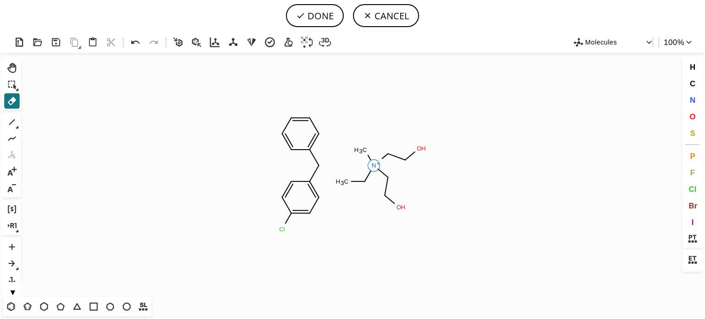
drag, startPoint x: 369, startPoint y: 167, endPoint x: 331, endPoint y: 161, distance: 38.5
click at [369, 166] on circle at bounding box center [374, 166] width 12 height 12
click at [327, 165] on icon "Created with Raphaël 2.3.0 Cl C H 4 C H 3 C H 3 C H 3 C H 3 O H O H" at bounding box center [353, 175] width 656 height 244
click at [306, 167] on icon "Created with Raphaël 2.3.0 Cl C H 4 C H 3 C H 3 C H 3 C H 3 O H O H" at bounding box center [353, 175] width 656 height 244
click at [316, 168] on circle at bounding box center [319, 166] width 12 height 12
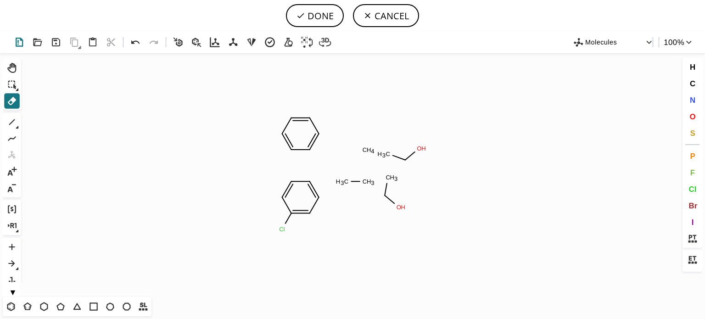
click at [21, 39] on icon at bounding box center [19, 42] width 7 height 9
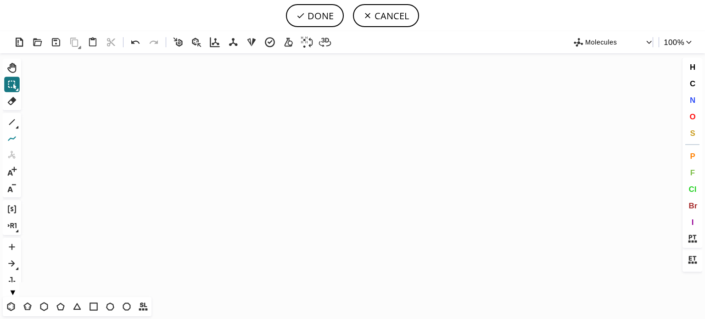
click at [12, 141] on icon at bounding box center [12, 139] width 12 height 12
drag, startPoint x: 209, startPoint y: 175, endPoint x: 316, endPoint y: 178, distance: 107.0
click at [316, 178] on icon "Created with Raphaël 2.3.0 C H 3 C H 3 7" at bounding box center [353, 175] width 656 height 244
drag, startPoint x: 691, startPoint y: 117, endPoint x: 648, endPoint y: 117, distance: 42.3
click at [690, 117] on span "O" at bounding box center [693, 116] width 6 height 9
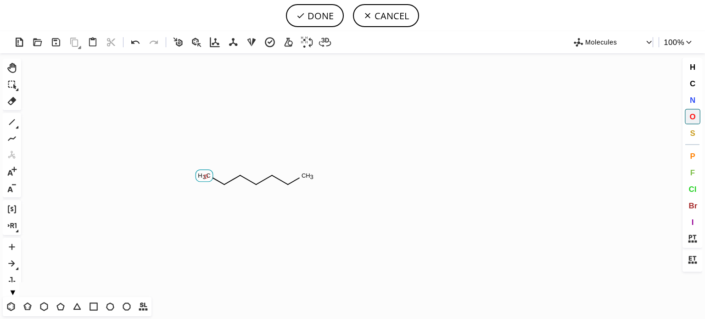
drag, startPoint x: 206, startPoint y: 176, endPoint x: 214, endPoint y: 180, distance: 9.2
click at [208, 176] on tspan "O" at bounding box center [206, 176] width 5 height 7
click at [255, 183] on tspan "O" at bounding box center [255, 183] width 5 height 7
click at [7, 122] on icon at bounding box center [12, 122] width 12 height 12
click at [696, 115] on button "O" at bounding box center [693, 117] width 16 height 16
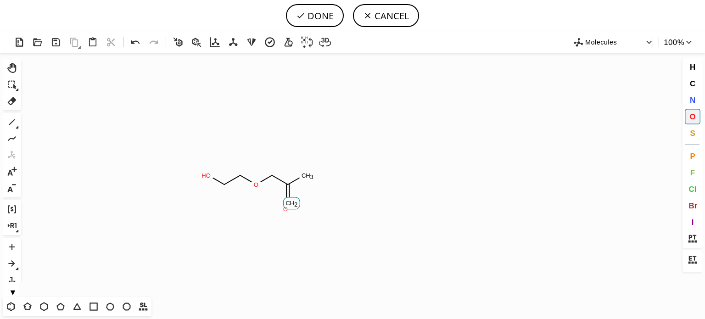
click at [288, 206] on tspan "O" at bounding box center [285, 209] width 5 height 7
click at [304, 177] on tspan "O" at bounding box center [304, 177] width 5 height 7
click at [14, 119] on icon at bounding box center [12, 122] width 6 height 6
click at [15, 121] on icon at bounding box center [12, 122] width 12 height 12
drag, startPoint x: 12, startPoint y: 305, endPoint x: 24, endPoint y: 302, distance: 12.8
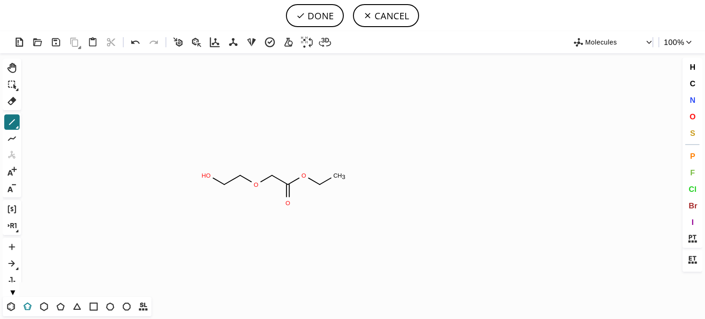
click at [19, 304] on div "T T T T T T T T Shift+T" at bounding box center [77, 306] width 149 height 19
click at [139, 41] on icon at bounding box center [135, 42] width 13 height 13
click at [9, 303] on icon at bounding box center [11, 307] width 12 height 12
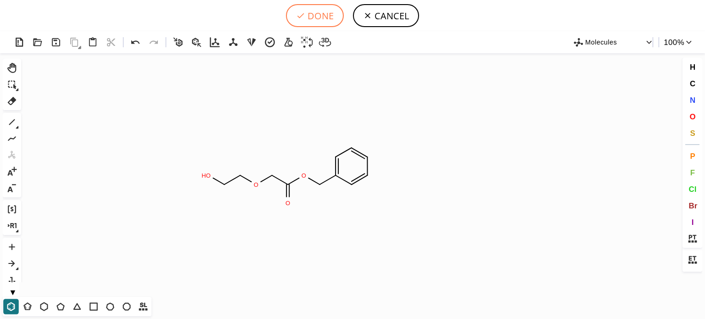
click at [316, 16] on button "DONE" at bounding box center [315, 15] width 58 height 23
type input "OCCOCC(=O)OCC1C=CC=CC=1"
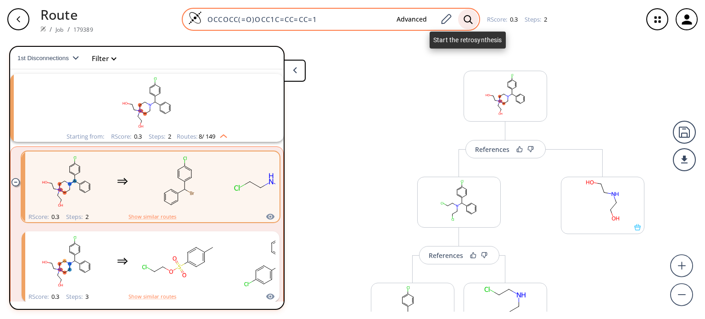
click at [465, 20] on icon at bounding box center [468, 20] width 9 height 10
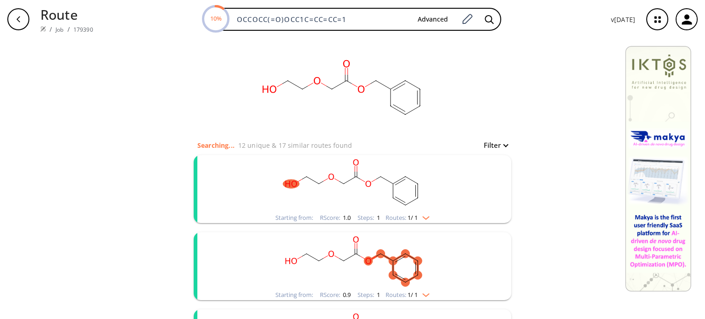
click at [425, 219] on img "clusters" at bounding box center [424, 216] width 12 height 7
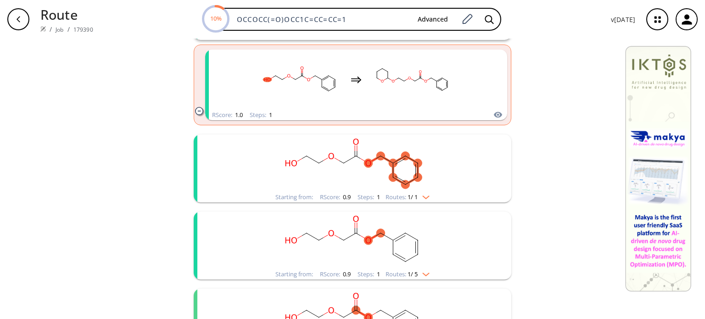
scroll to position [184, 0]
click at [424, 198] on img "clusters" at bounding box center [424, 195] width 12 height 7
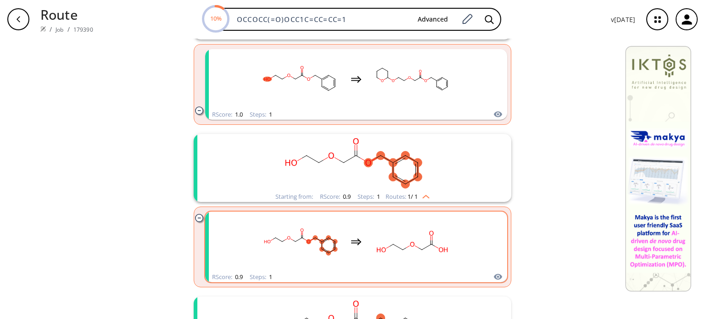
click at [444, 248] on icon "clusters" at bounding box center [446, 250] width 4 height 5
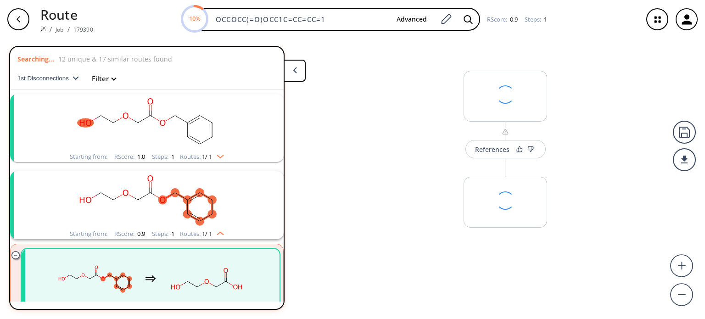
scroll to position [97, 0]
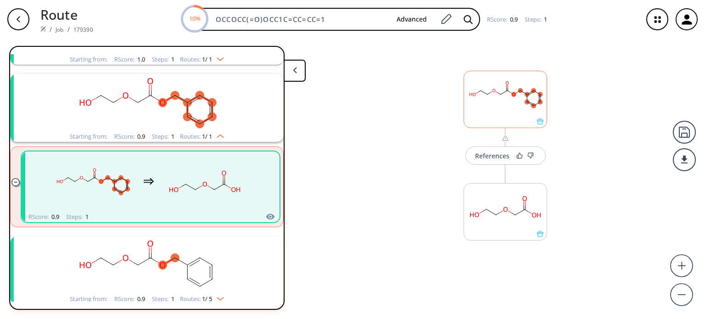
click at [507, 105] on rect at bounding box center [505, 94] width 83 height 47
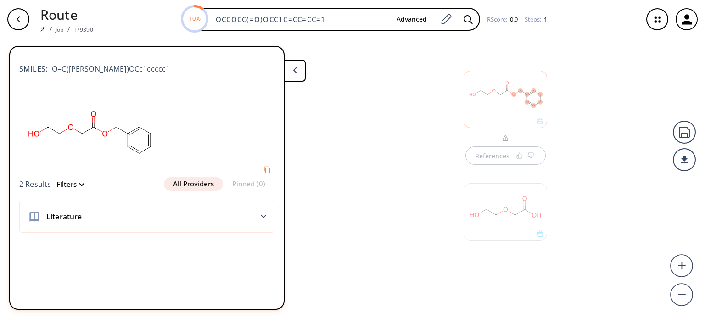
click at [514, 211] on div at bounding box center [506, 211] width 84 height 57
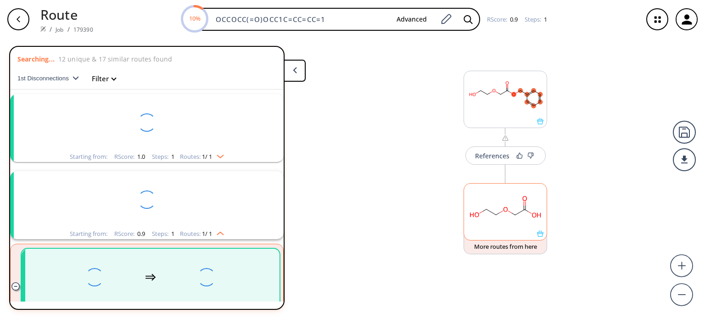
scroll to position [97, 0]
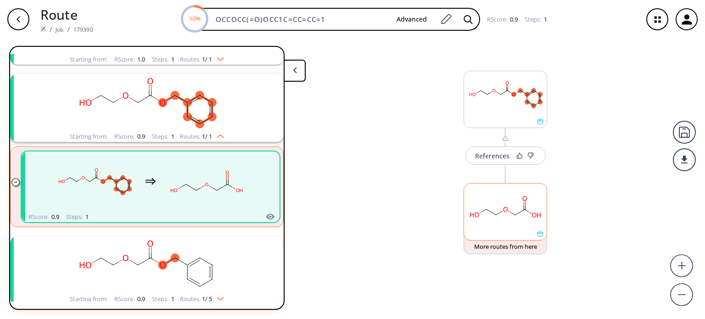
click at [505, 215] on rect at bounding box center [505, 207] width 83 height 47
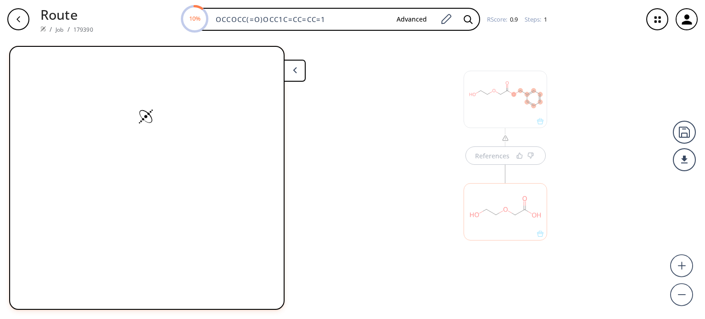
scroll to position [0, 0]
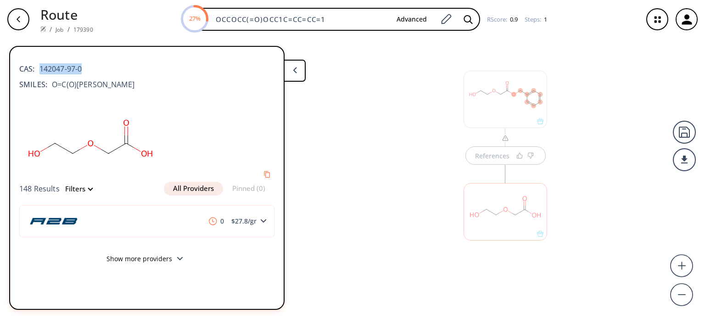
drag, startPoint x: 89, startPoint y: 66, endPoint x: 37, endPoint y: 72, distance: 52.7
click at [37, 72] on div "CAS: 142047-97-0" at bounding box center [146, 64] width 255 height 20
copy span "142047-97-0"
click at [492, 99] on div at bounding box center [506, 99] width 84 height 57
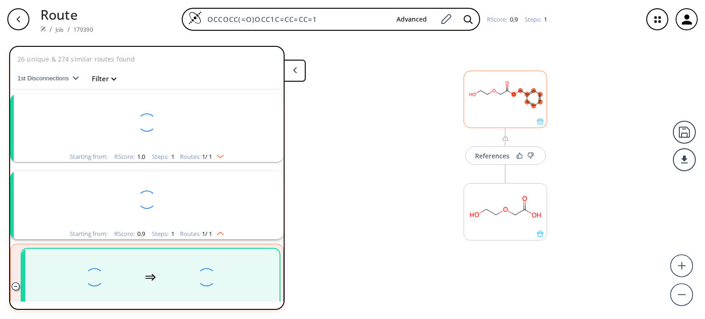
scroll to position [97, 0]
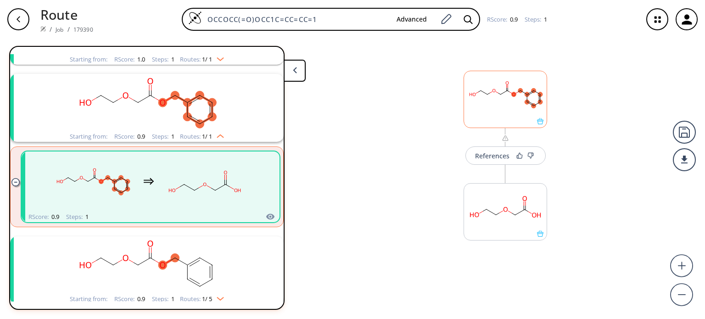
click at [545, 112] on rect at bounding box center [505, 94] width 83 height 47
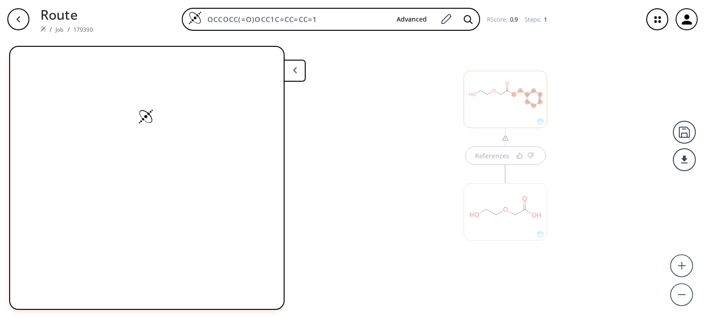
scroll to position [0, 0]
